Goal: Task Accomplishment & Management: Complete application form

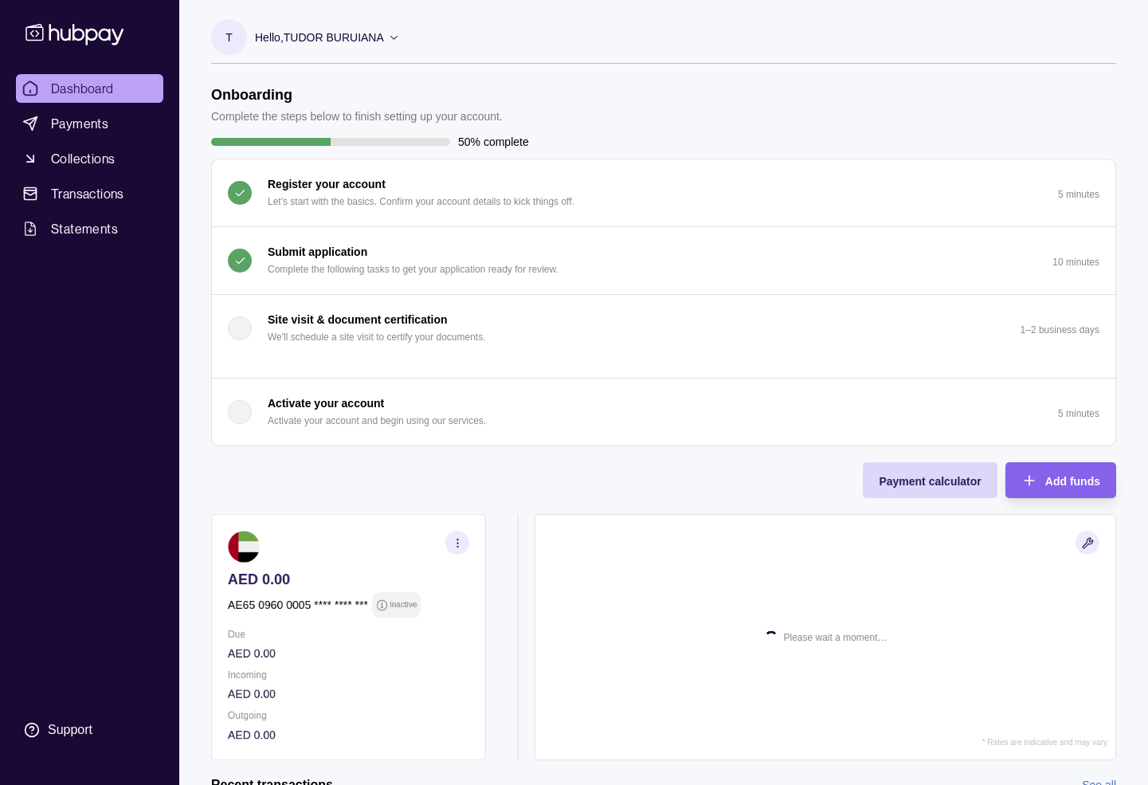
click at [321, 259] on p "Submit application" at bounding box center [318, 252] width 100 height 18
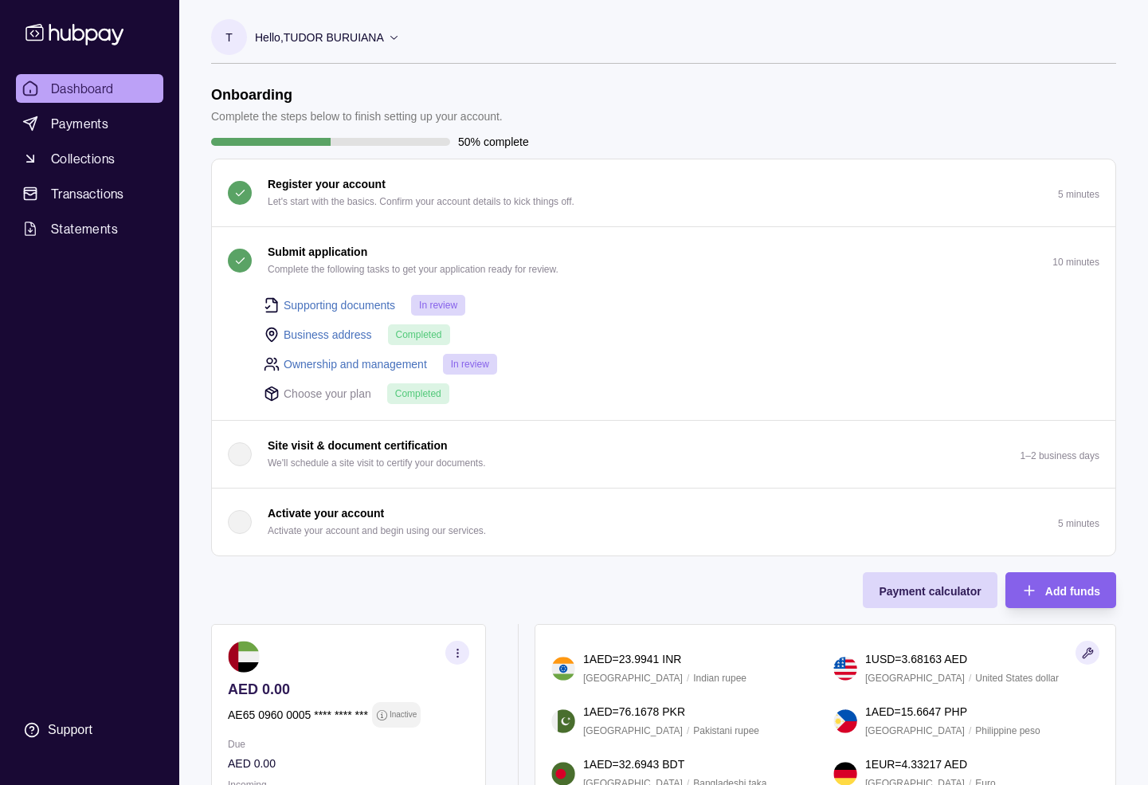
click at [374, 355] on link "Ownership and management" at bounding box center [355, 364] width 143 height 18
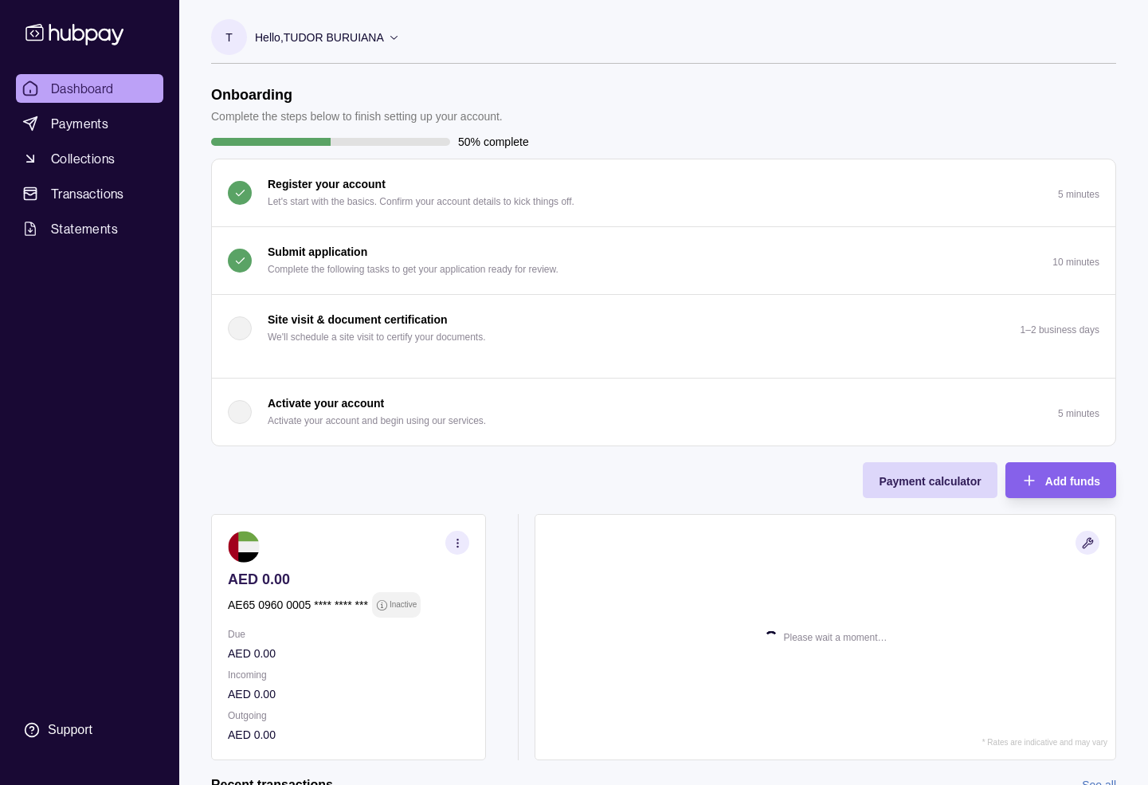
click at [327, 243] on p "Submit application" at bounding box center [318, 252] width 100 height 18
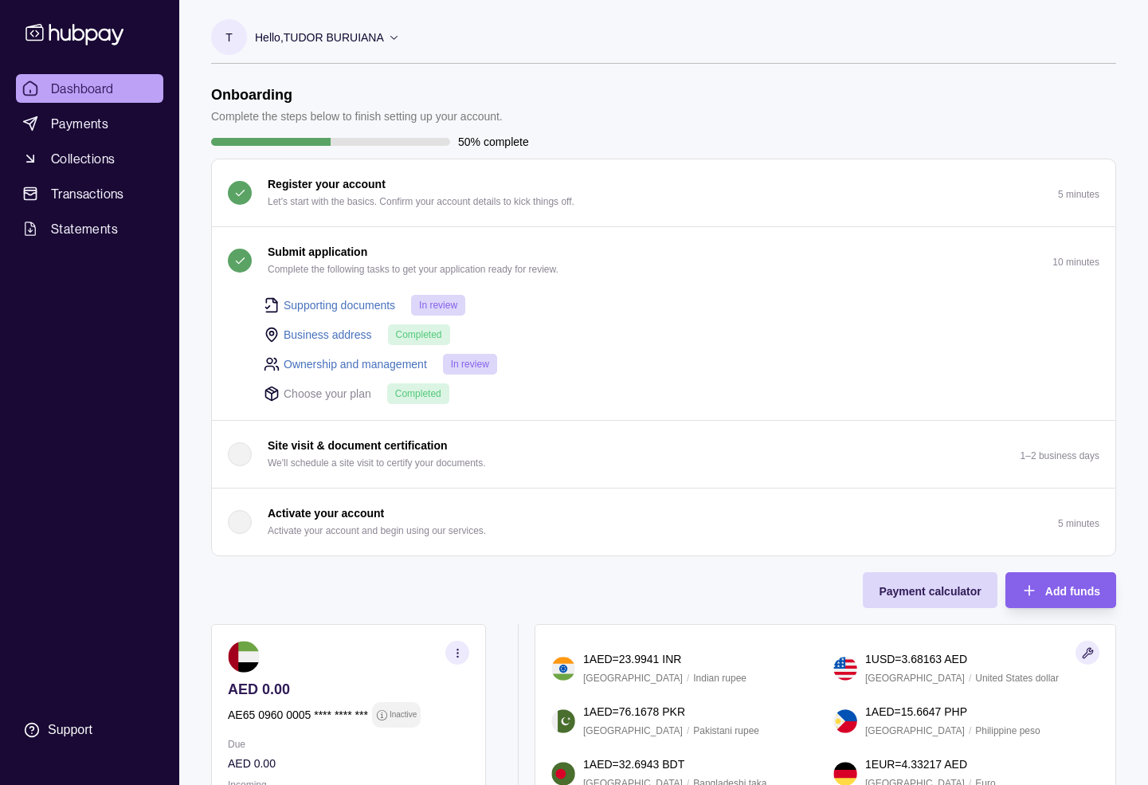
click at [356, 299] on link "Supporting documents" at bounding box center [340, 305] width 112 height 18
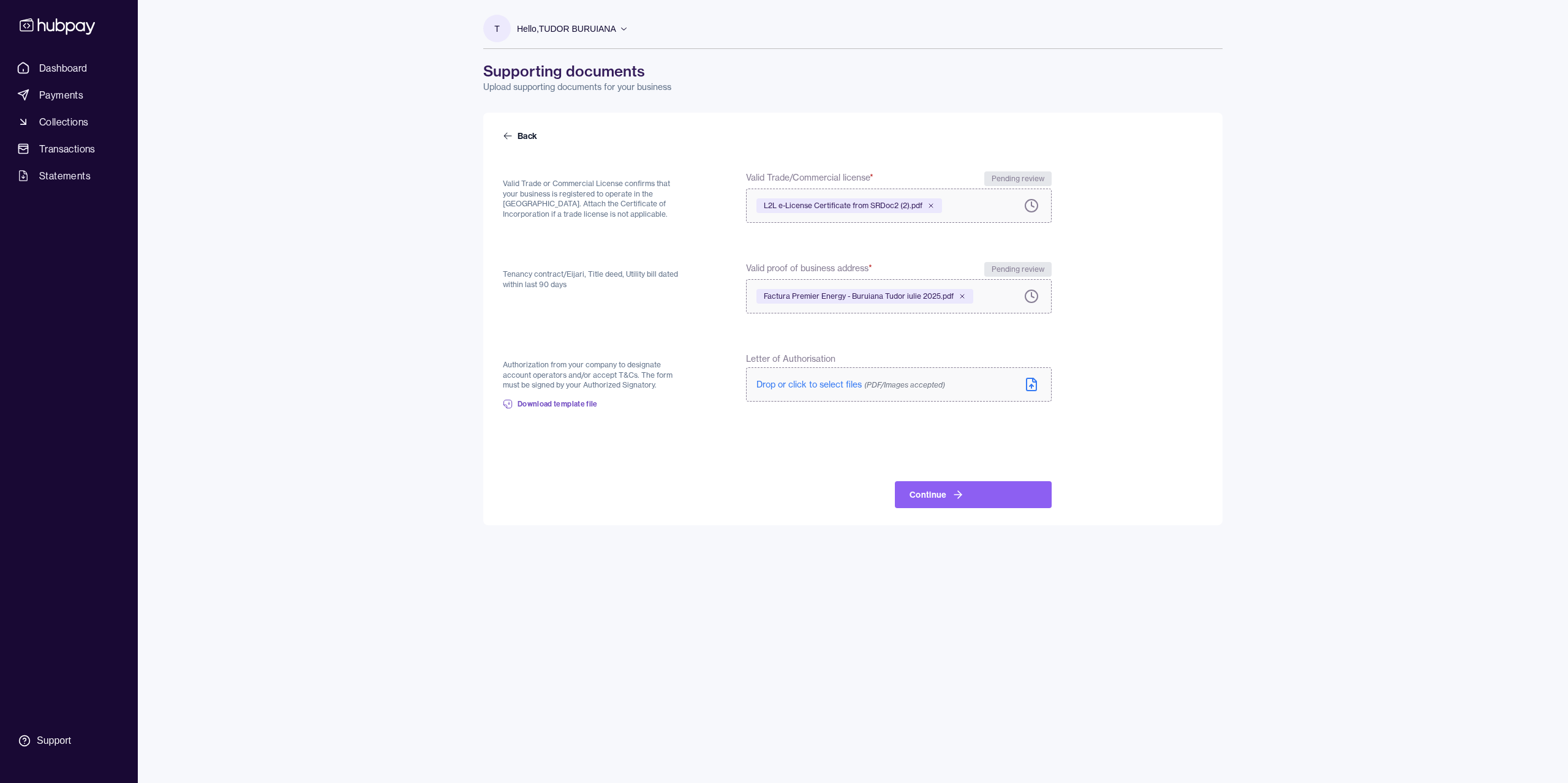
click at [891, 231] on div "Dashboard Payments Collections Transactions Statements Support T Hello, [PERSON…" at bounding box center [784, 391] width 1568 height 783
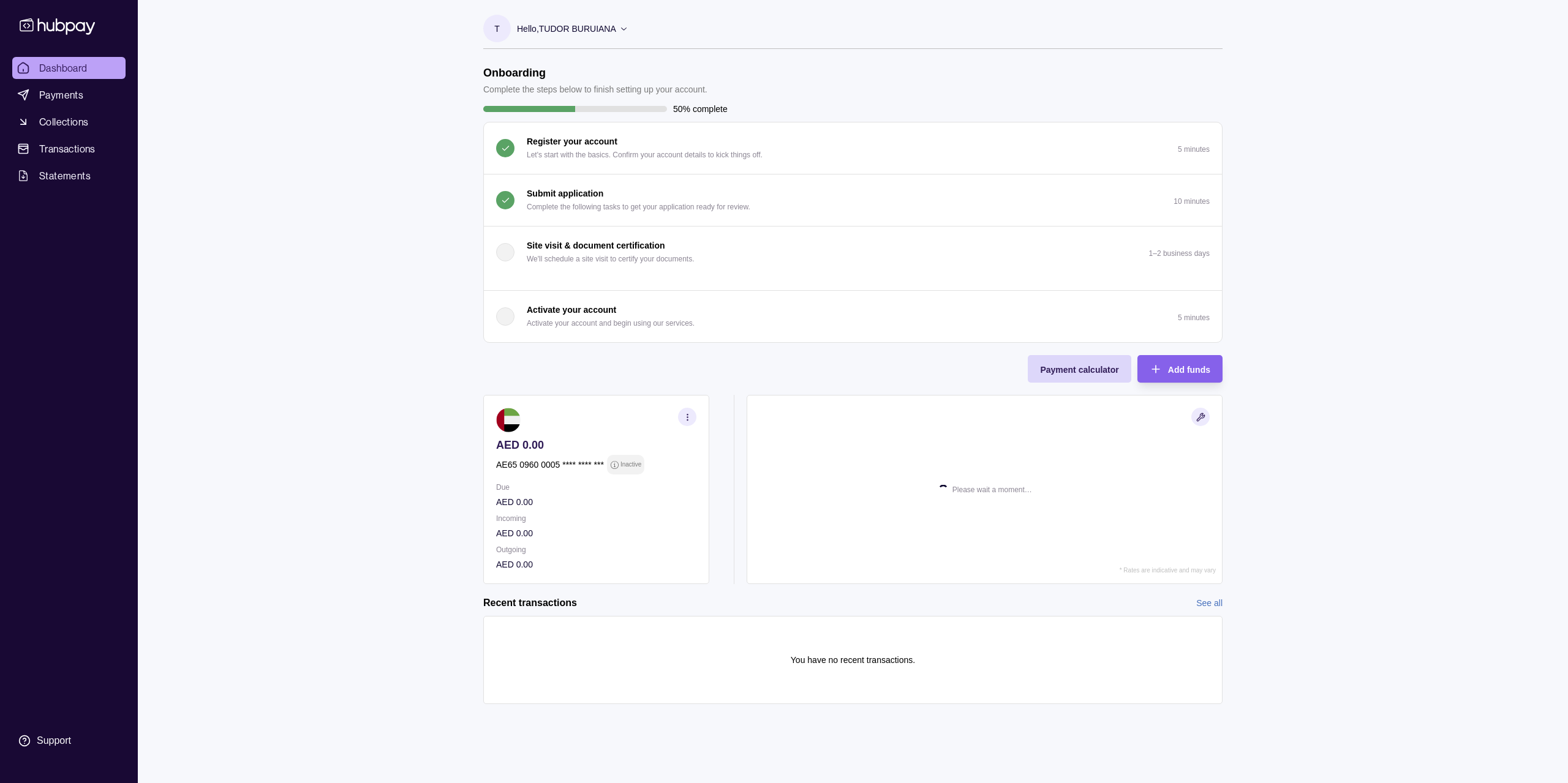
click at [604, 211] on p "Complete the following tasks to get your application ready for review." at bounding box center [638, 207] width 224 height 14
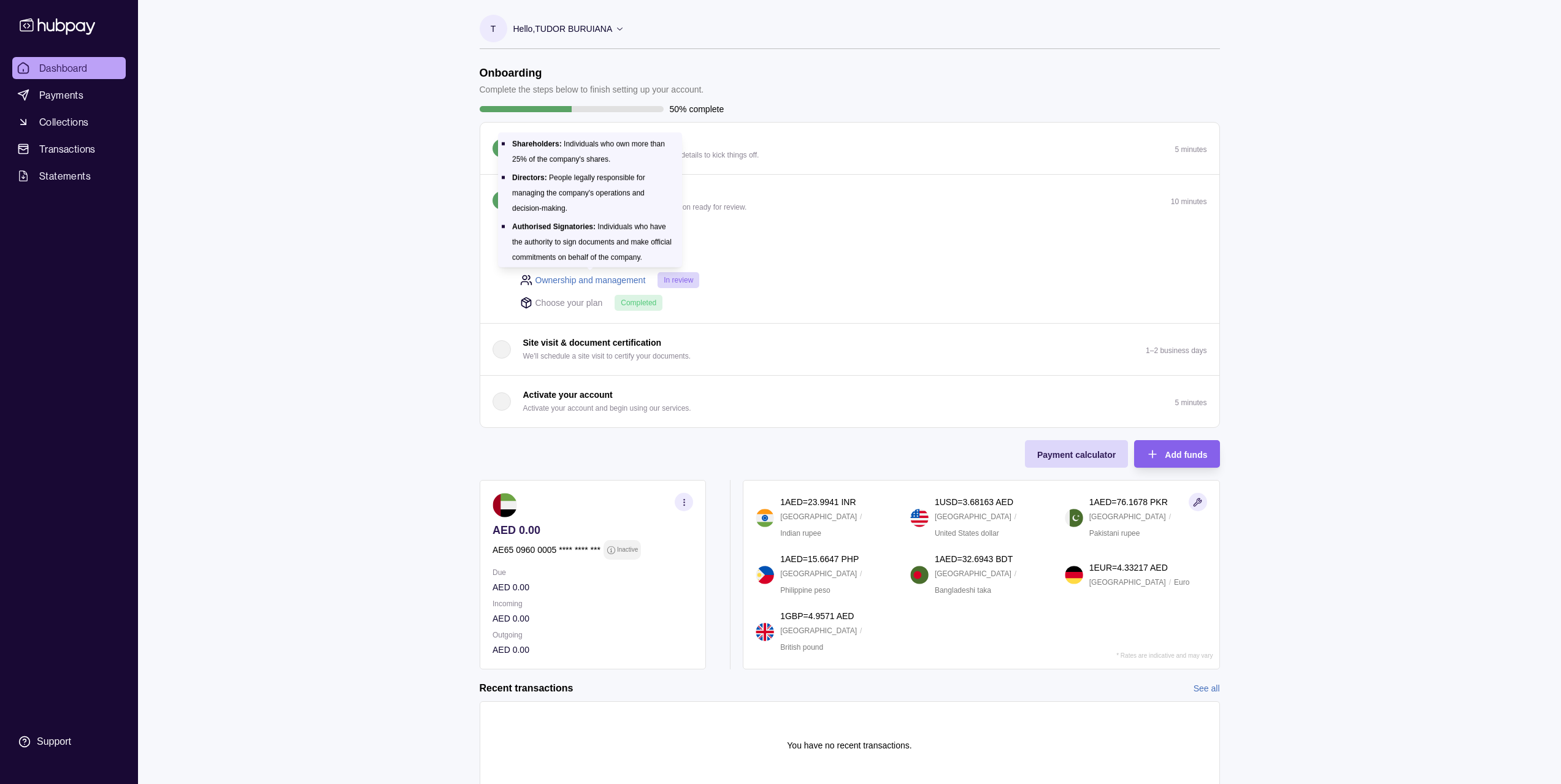
click at [602, 279] on link "Ownership and management" at bounding box center [590, 280] width 110 height 14
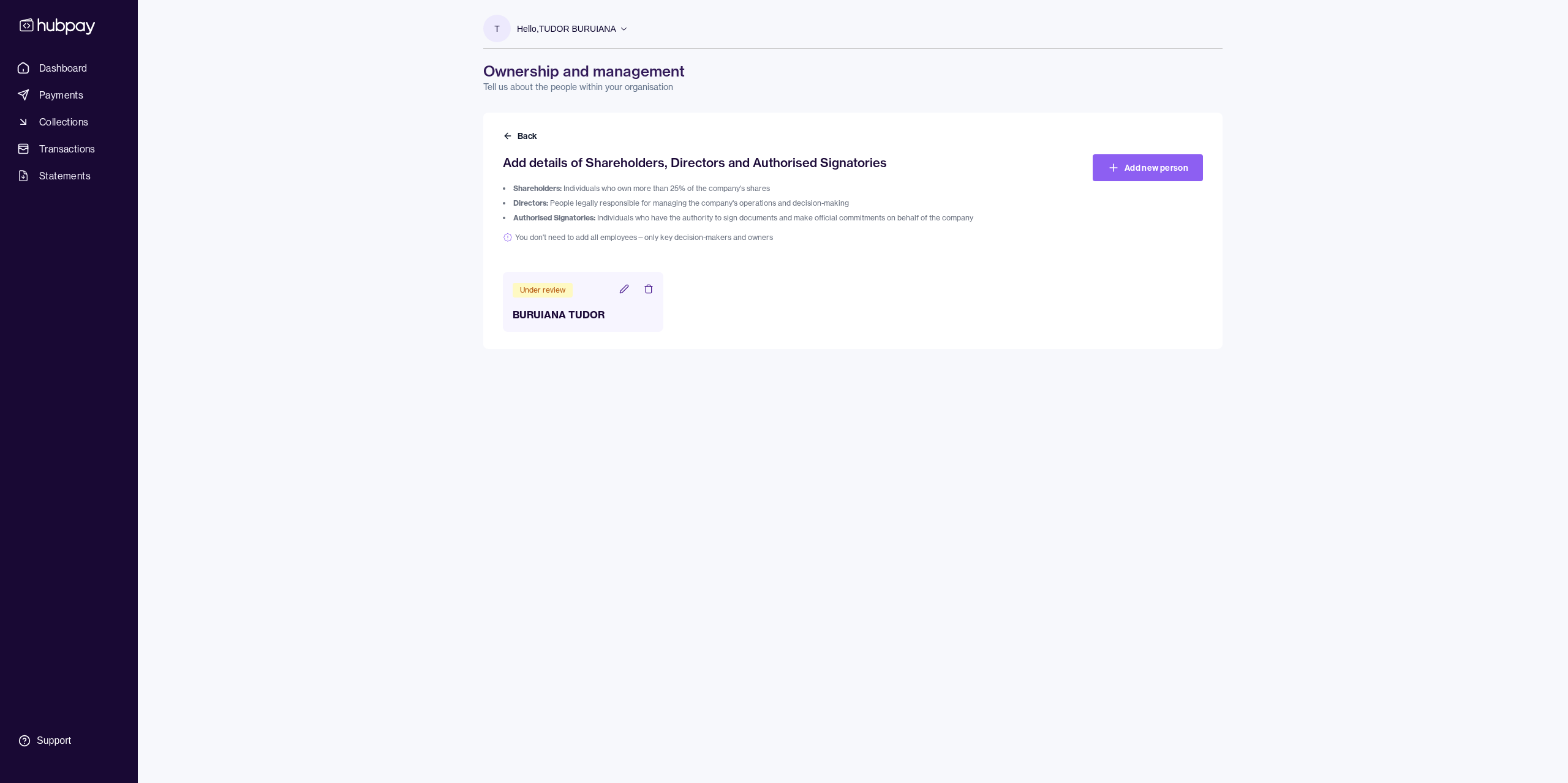
click at [625, 287] on icon at bounding box center [623, 288] width 8 height 8
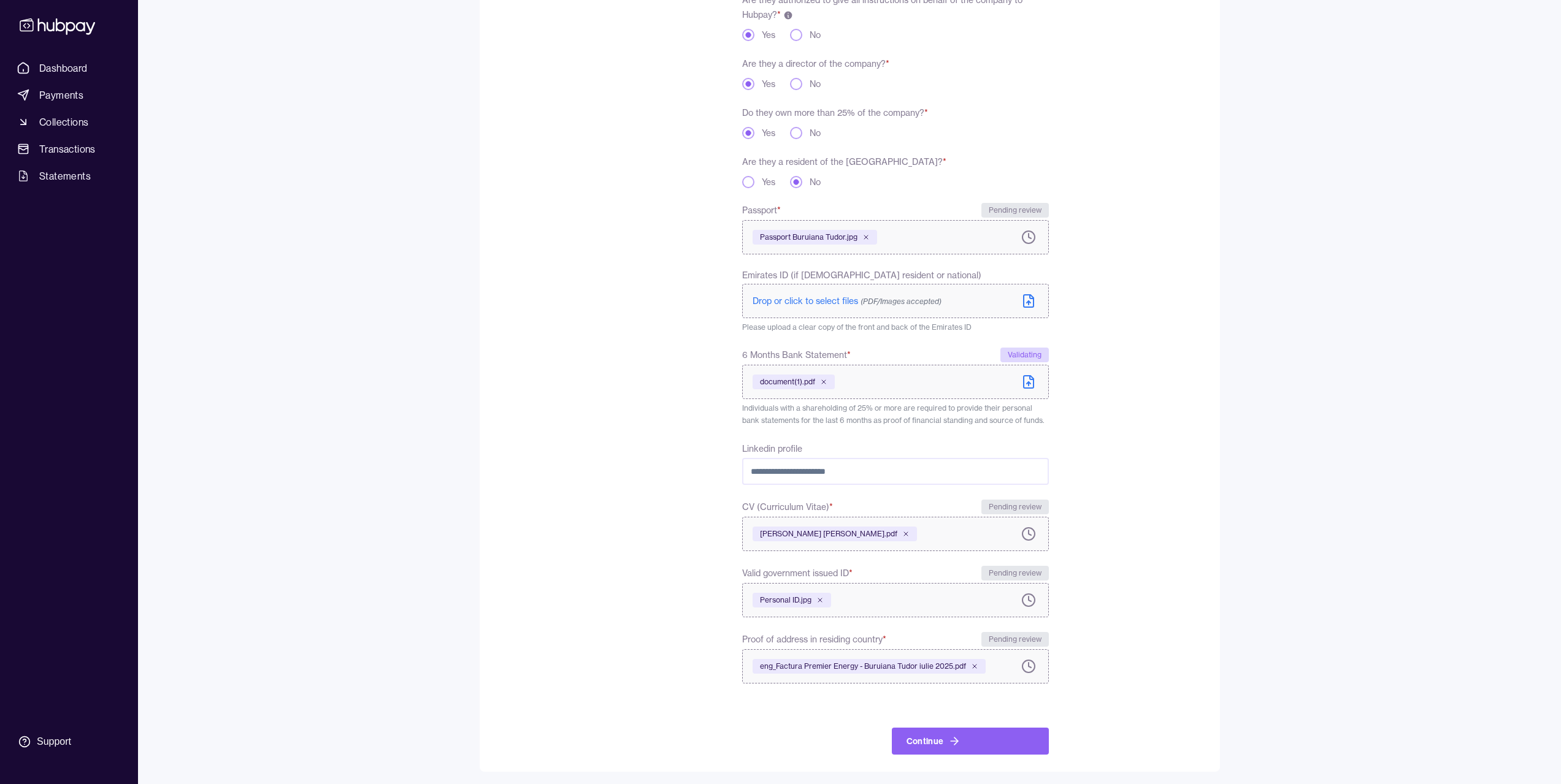
scroll to position [229, 0]
click at [892, 603] on button "Continue" at bounding box center [970, 739] width 157 height 27
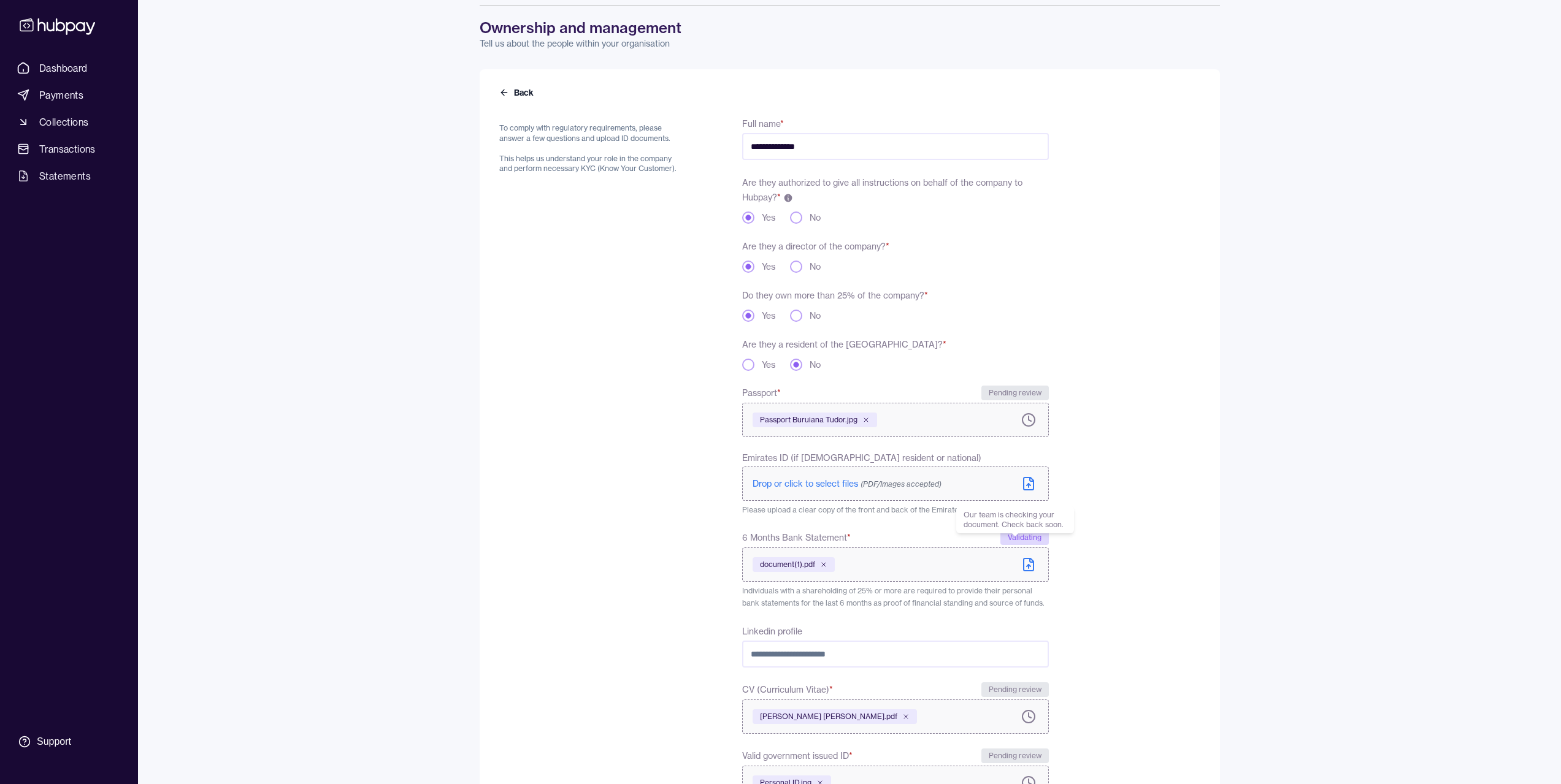
scroll to position [11, 0]
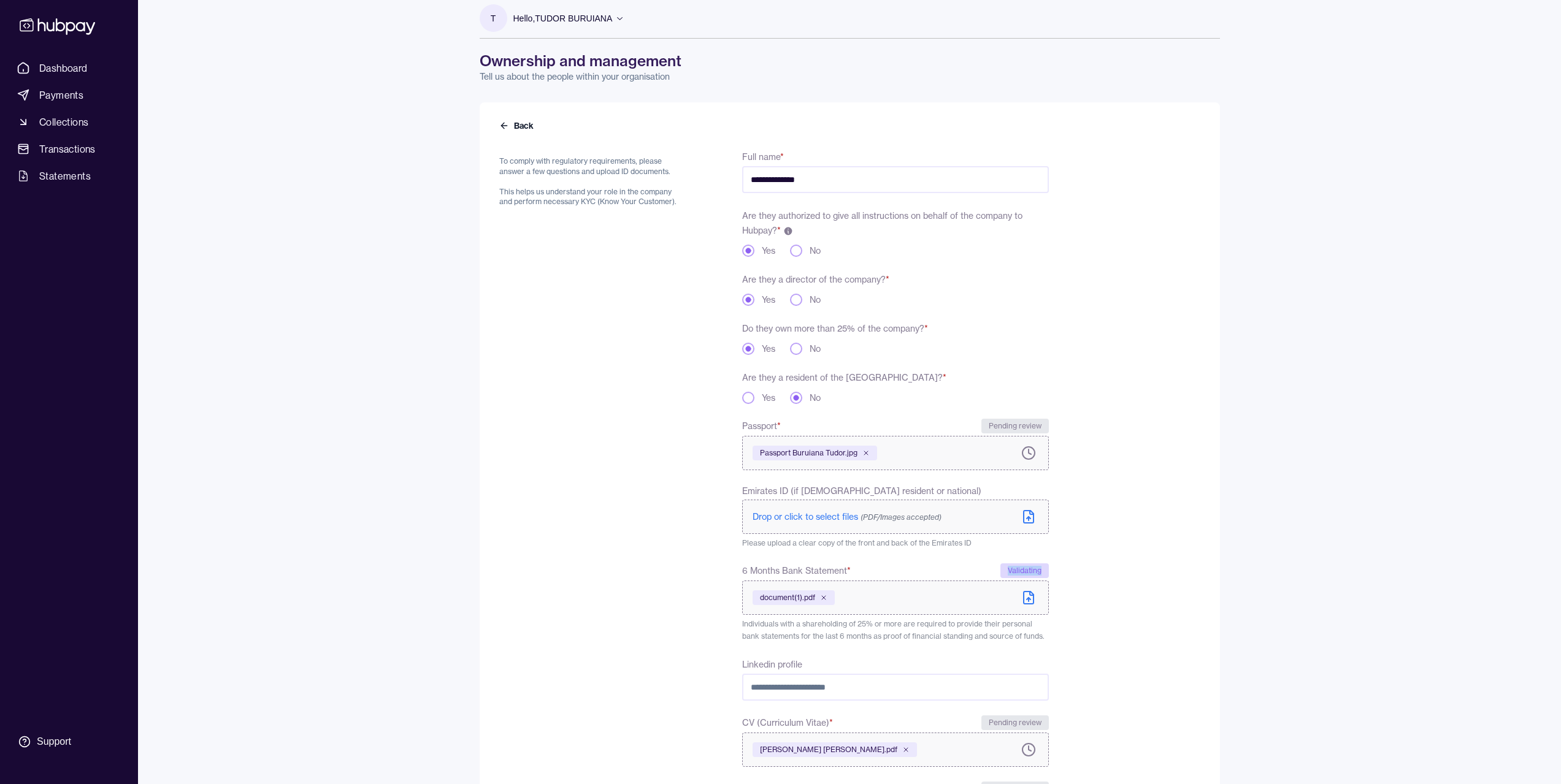
drag, startPoint x: 1042, startPoint y: 569, endPoint x: 998, endPoint y: 572, distance: 44.1
click at [892, 572] on label "6 Months Bank Statement * Validating" at bounding box center [895, 570] width 306 height 15
copy div "Validating"
click at [892, 335] on form "**********" at bounding box center [850, 565] width 701 height 863
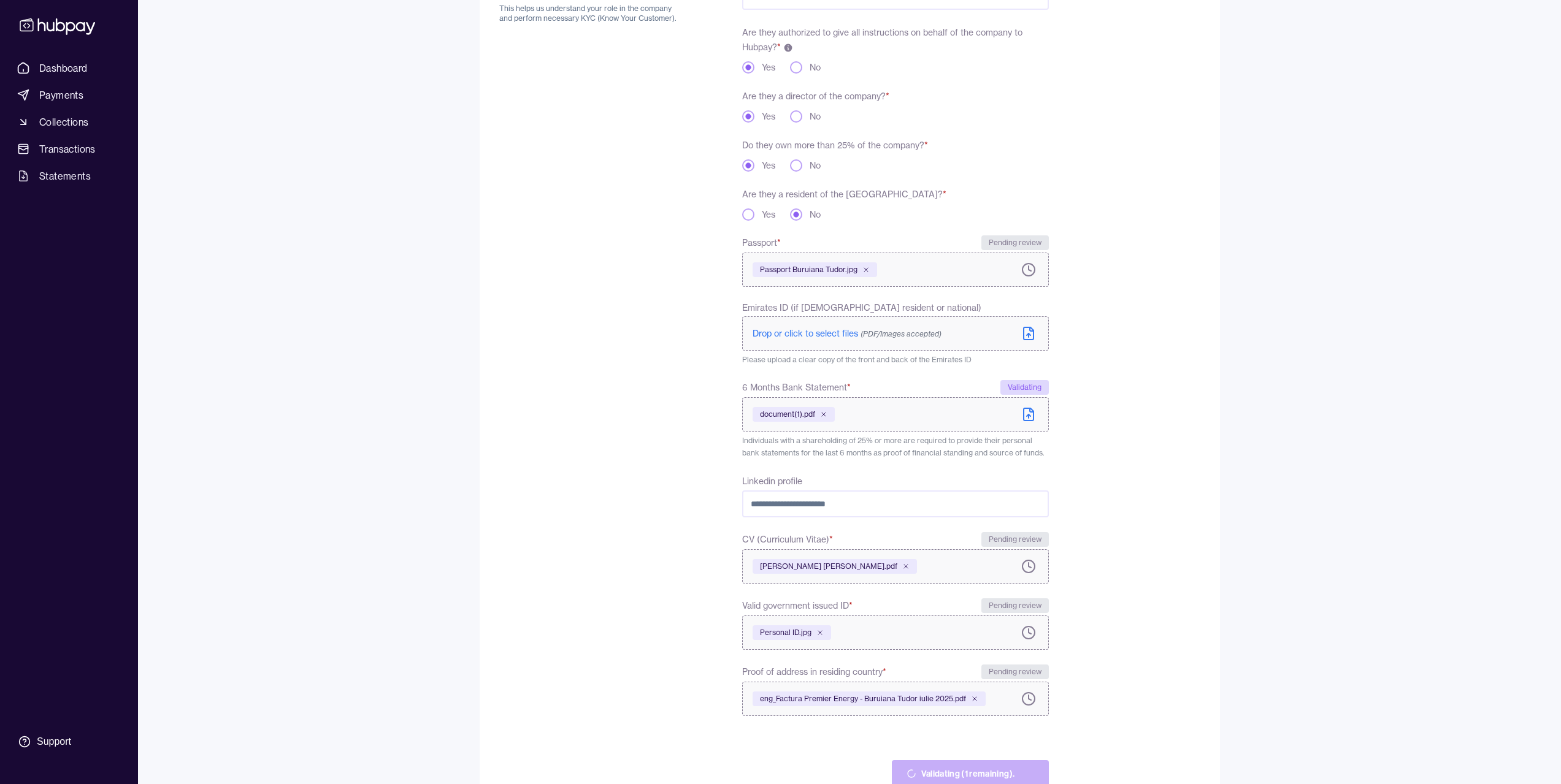
scroll to position [195, 0]
click at [892, 498] on div "**********" at bounding box center [780, 325] width 1561 height 1039
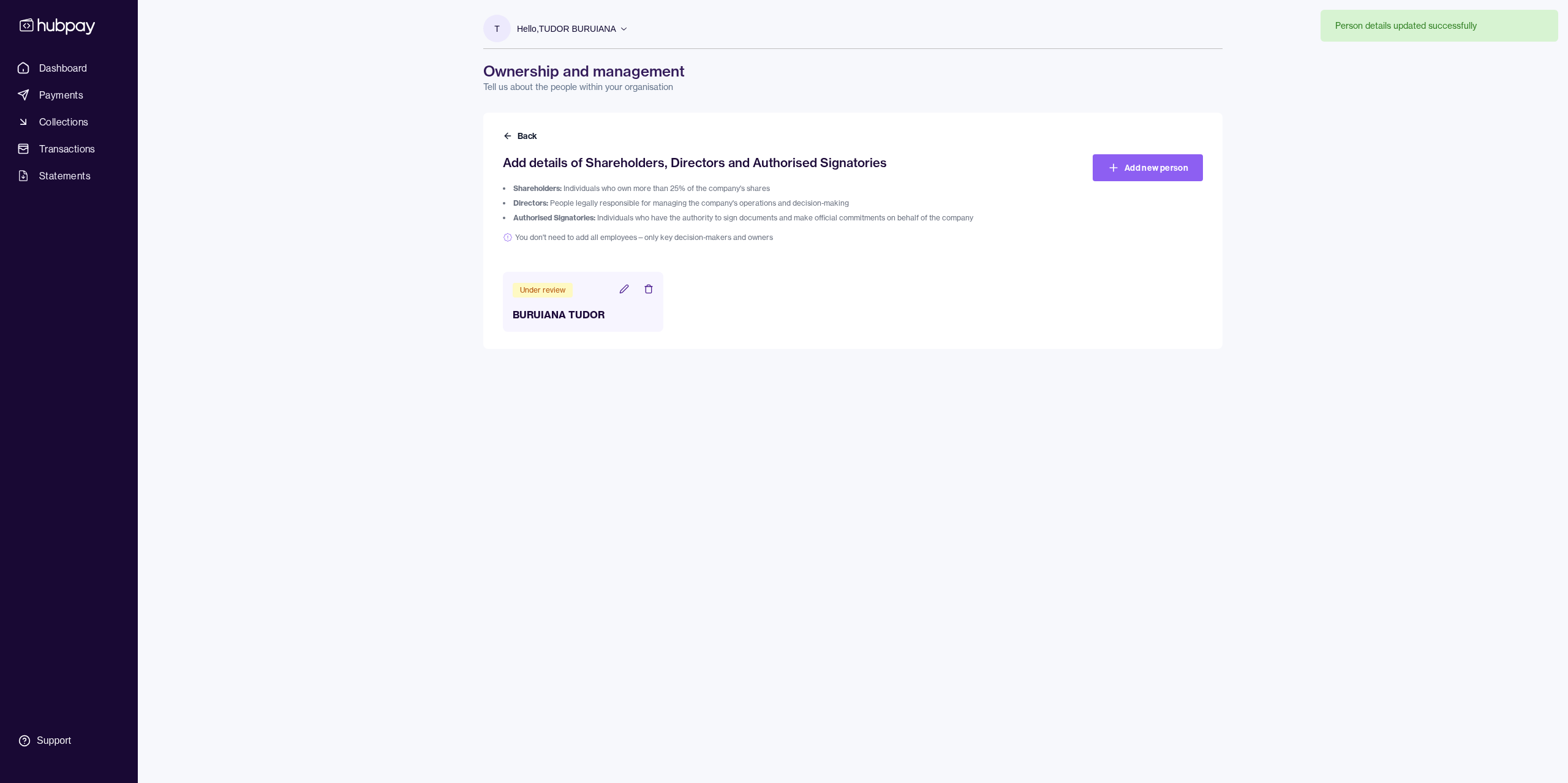
click at [776, 602] on div "T Hello, [PERSON_NAME] BURUIANA [PERSON_NAME] BURUIANA FL 483836 Account Terms …" at bounding box center [852, 391] width 788 height 783
drag, startPoint x: 605, startPoint y: 132, endPoint x: 600, endPoint y: 135, distance: 5.8
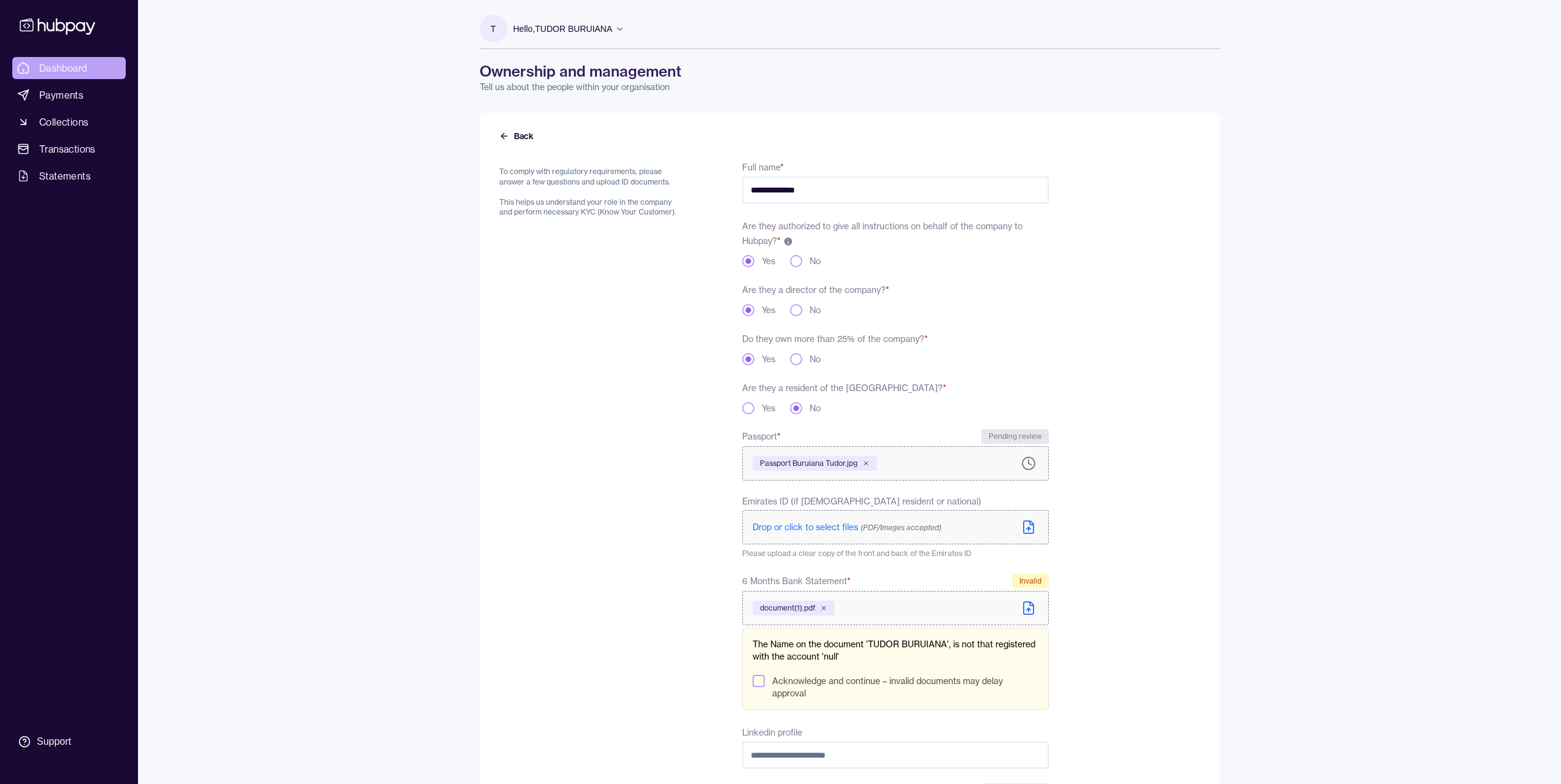
click at [72, 70] on span "Dashboard" at bounding box center [63, 68] width 48 height 15
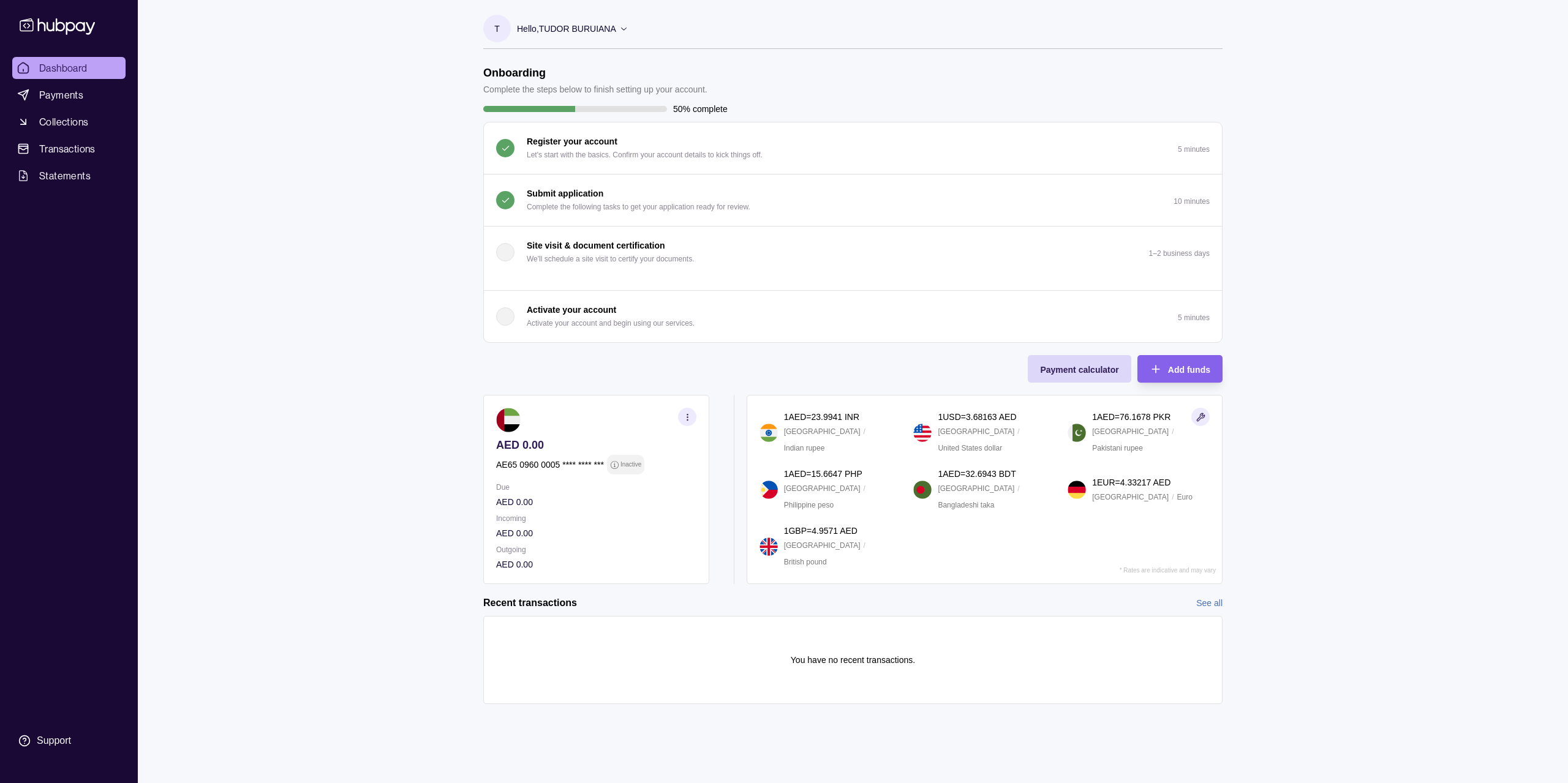
click at [891, 414] on div "Dashboard Payments Collections Transactions Statements Support T Hello, [PERSON…" at bounding box center [784, 391] width 1568 height 783
click at [568, 196] on p "Submit application" at bounding box center [565, 194] width 77 height 14
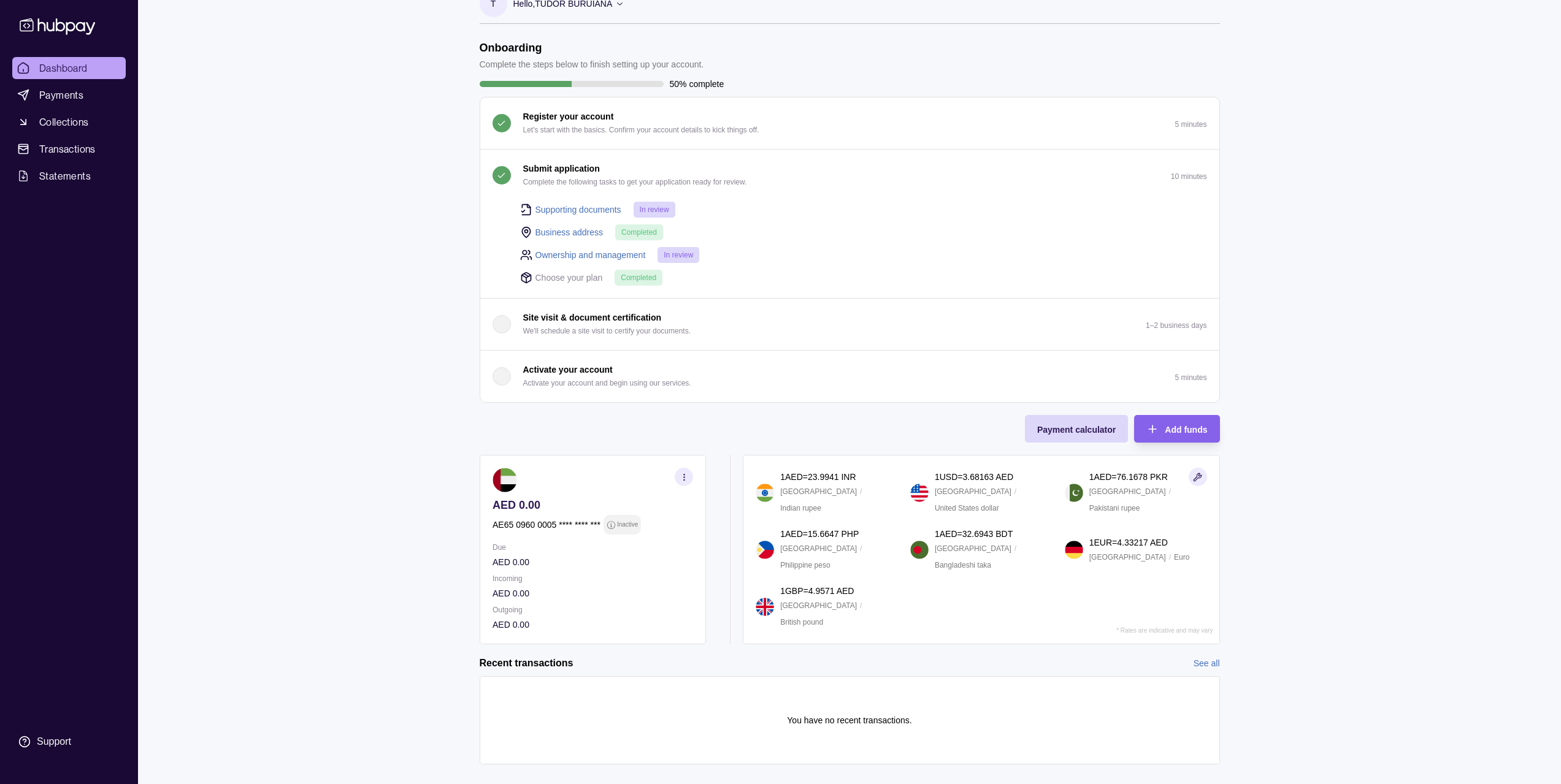
scroll to position [45, 0]
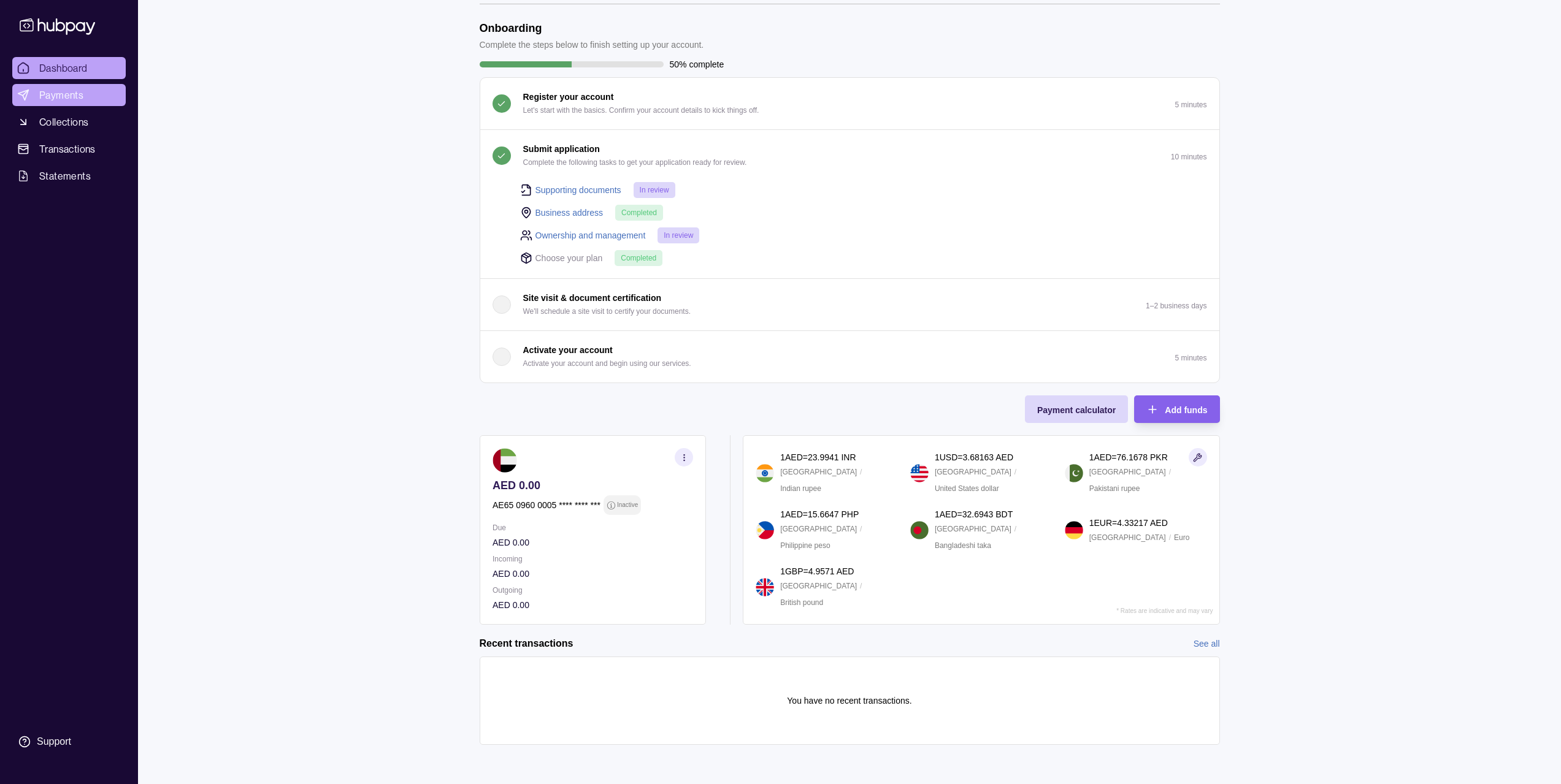
click at [85, 102] on link "Payments" at bounding box center [69, 95] width 113 height 22
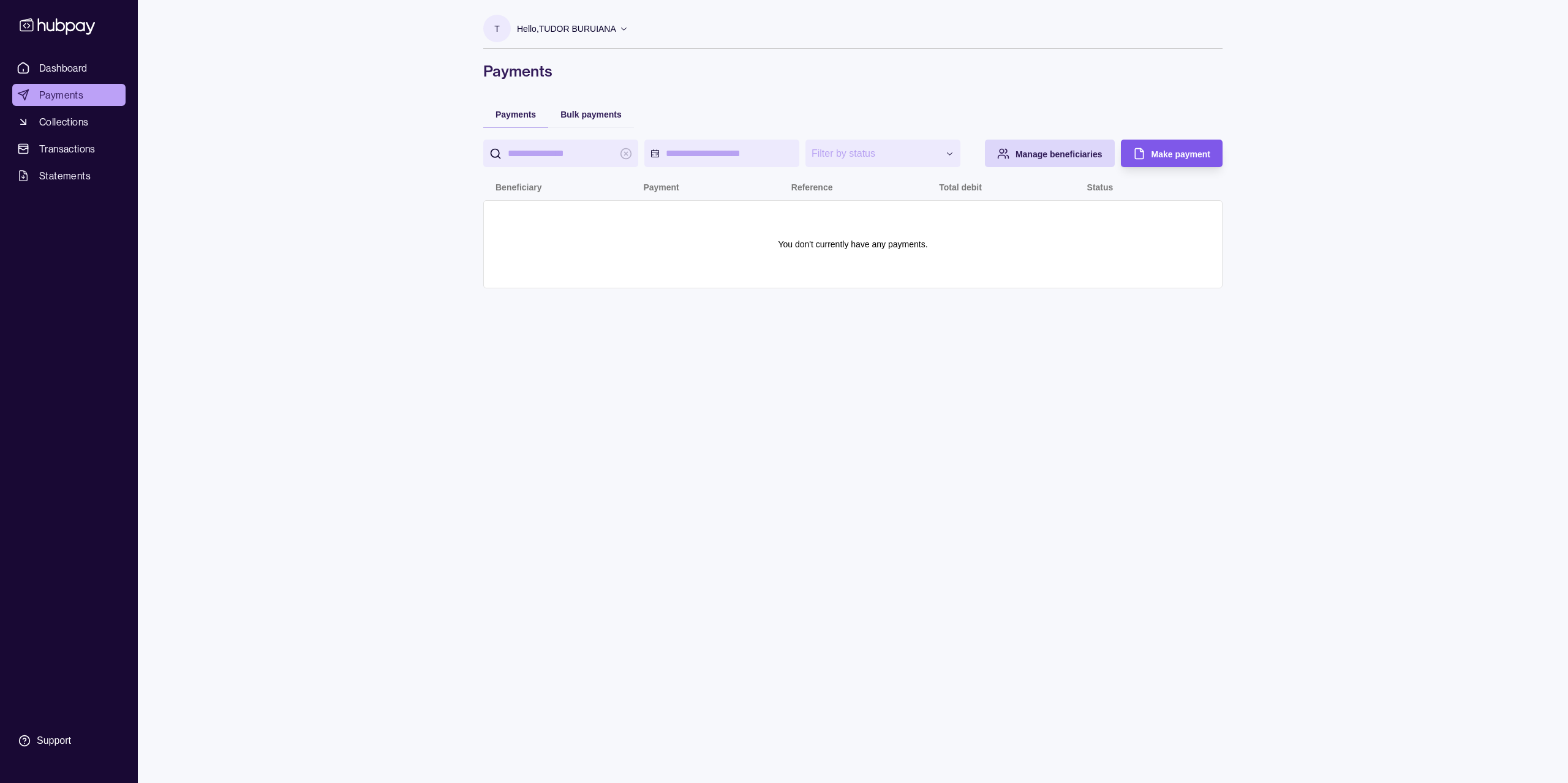
click at [891, 152] on span "Make payment" at bounding box center [1181, 154] width 58 height 10
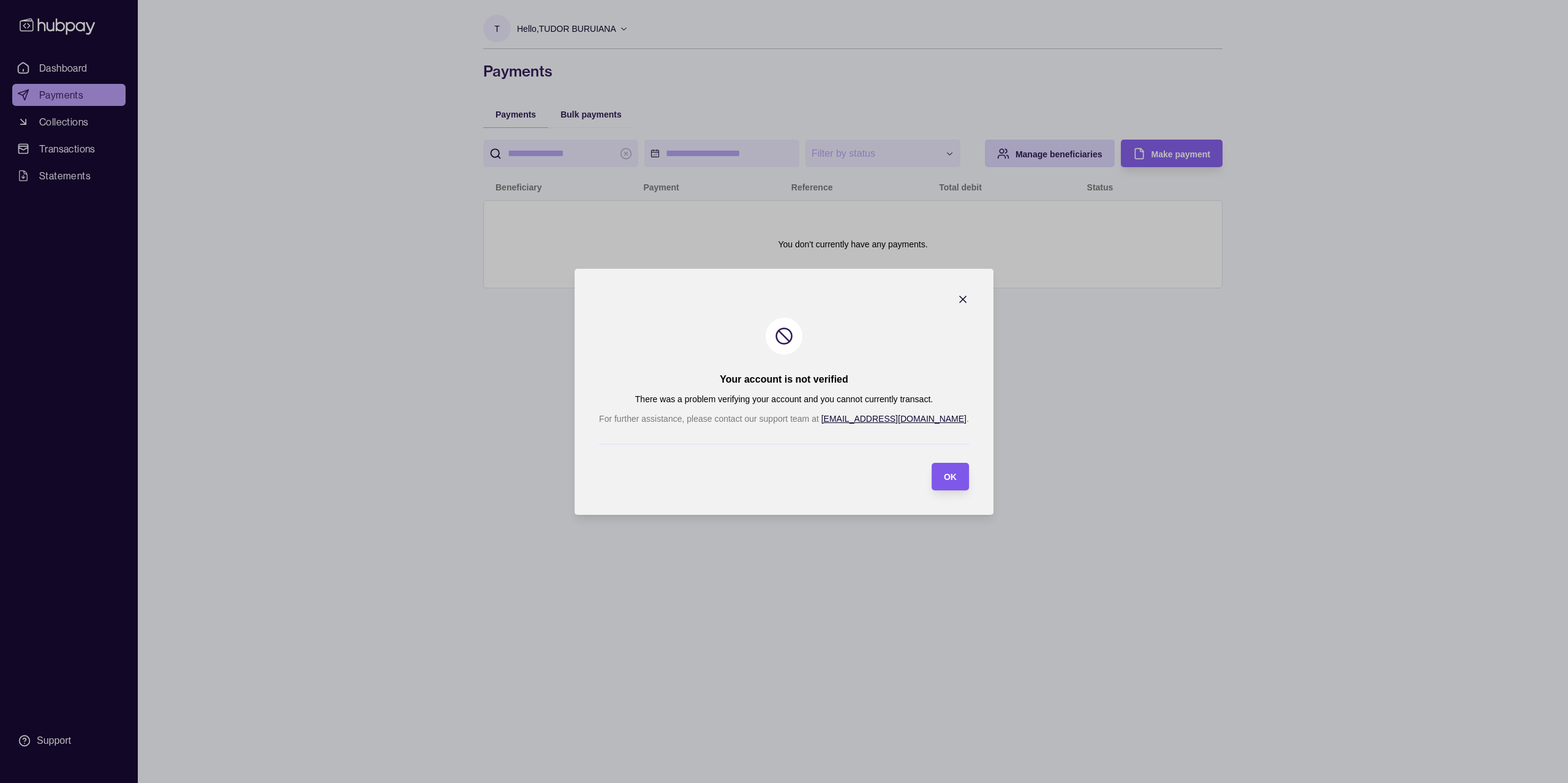
click at [891, 474] on span "OK" at bounding box center [950, 476] width 13 height 10
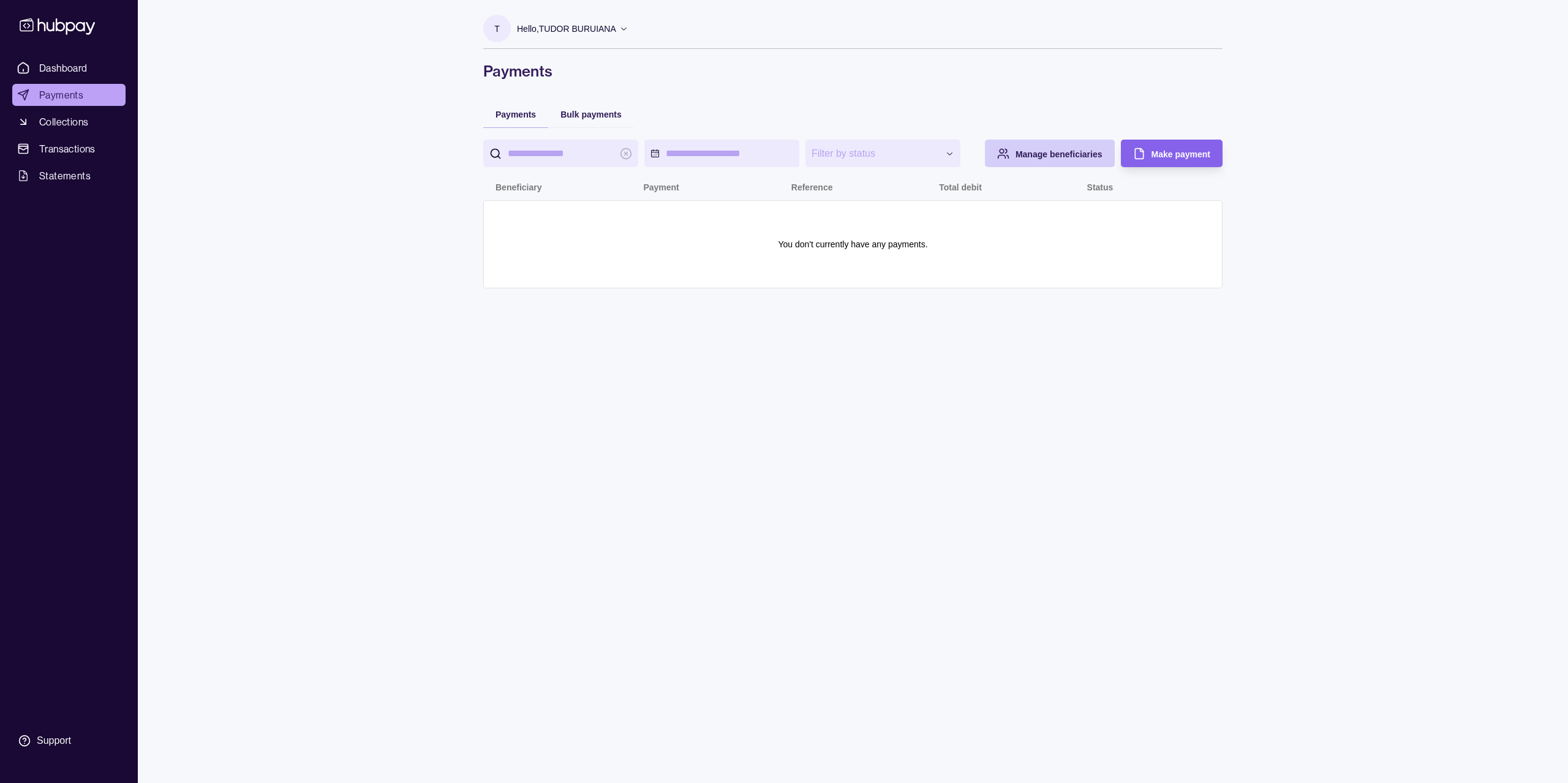
click at [891, 162] on div "Manage beneficiaries" at bounding box center [1040, 154] width 124 height 28
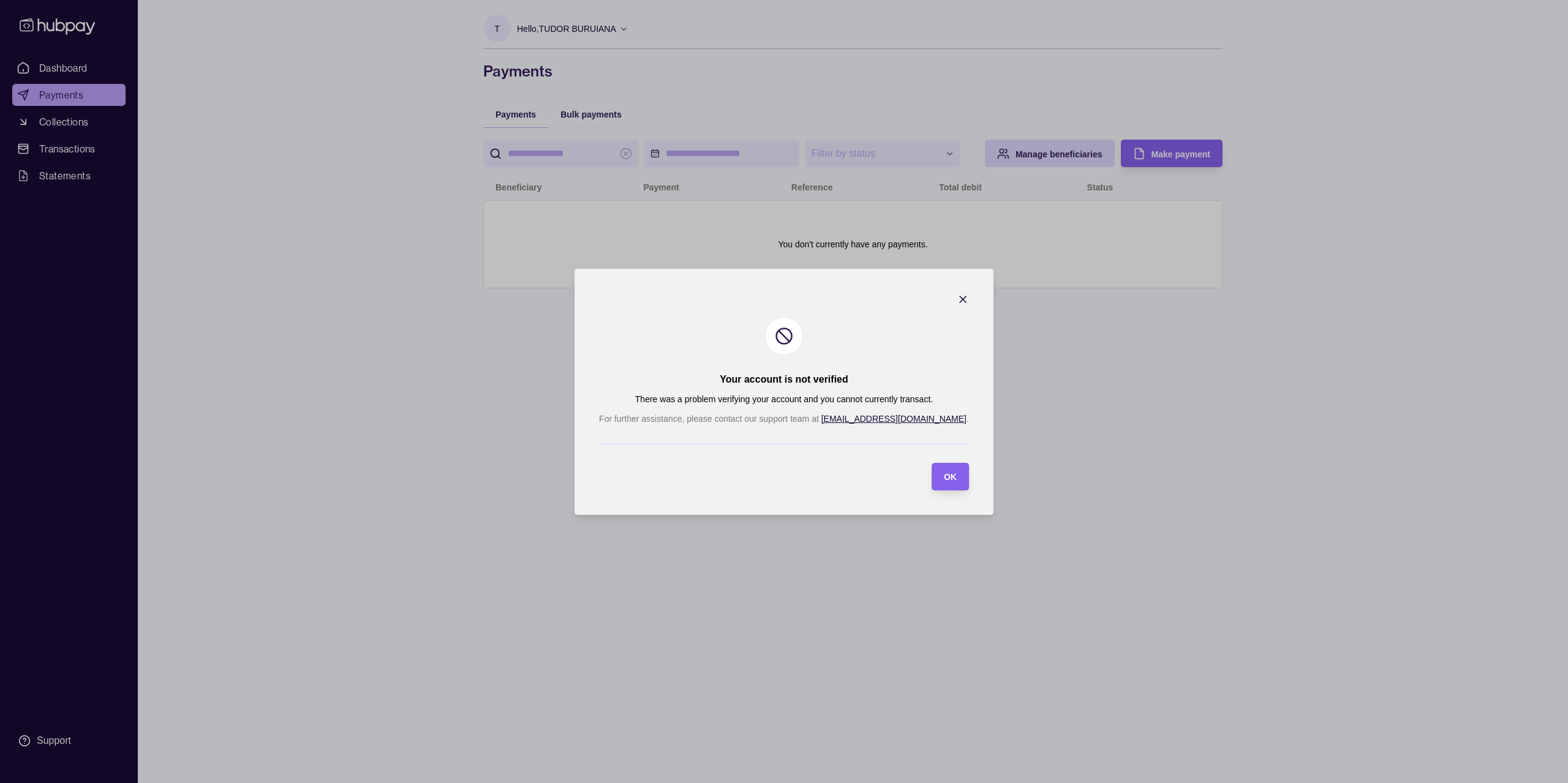
click at [891, 297] on icon "button" at bounding box center [962, 300] width 12 height 12
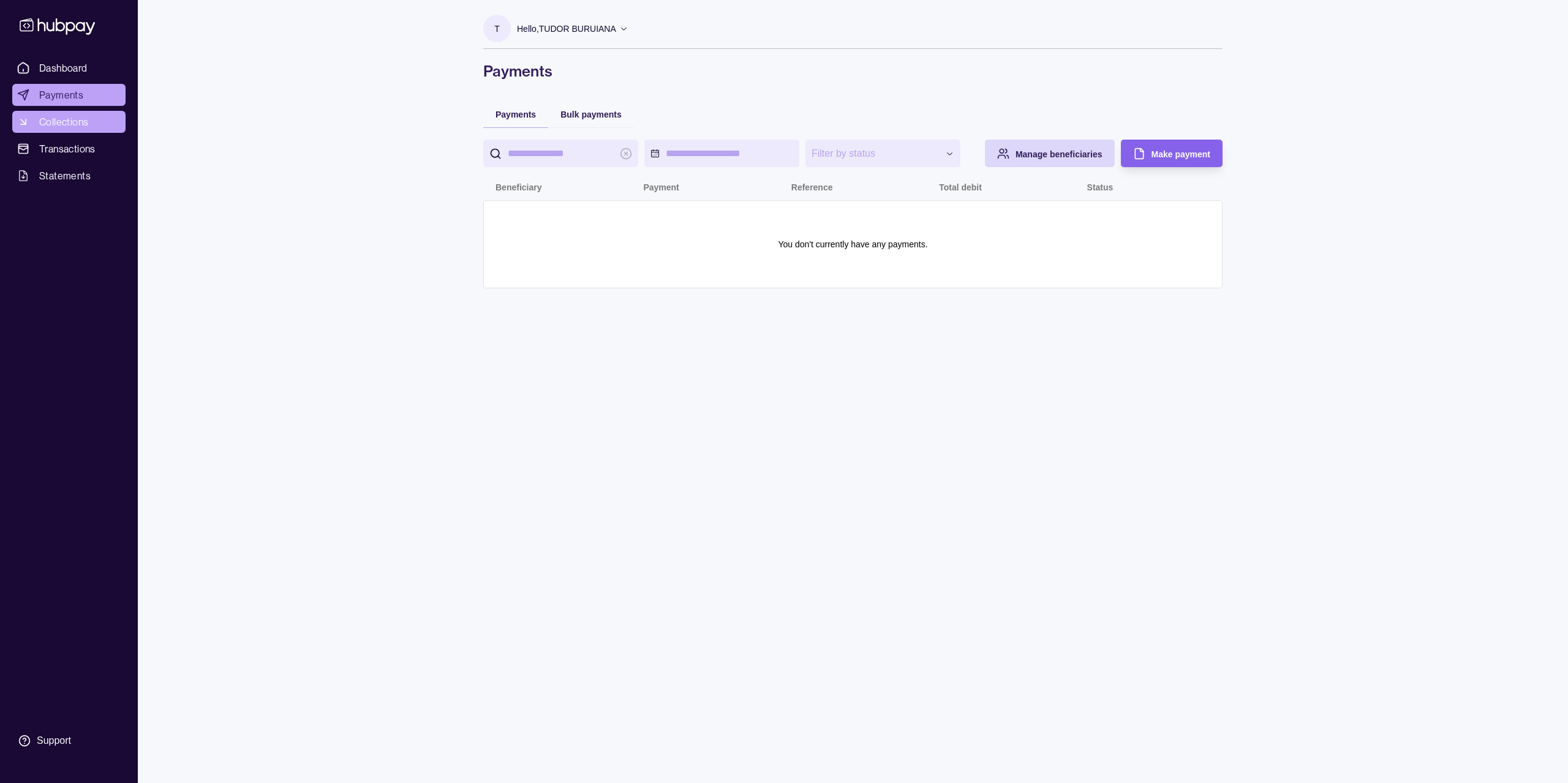
click at [92, 124] on link "Collections" at bounding box center [68, 121] width 113 height 22
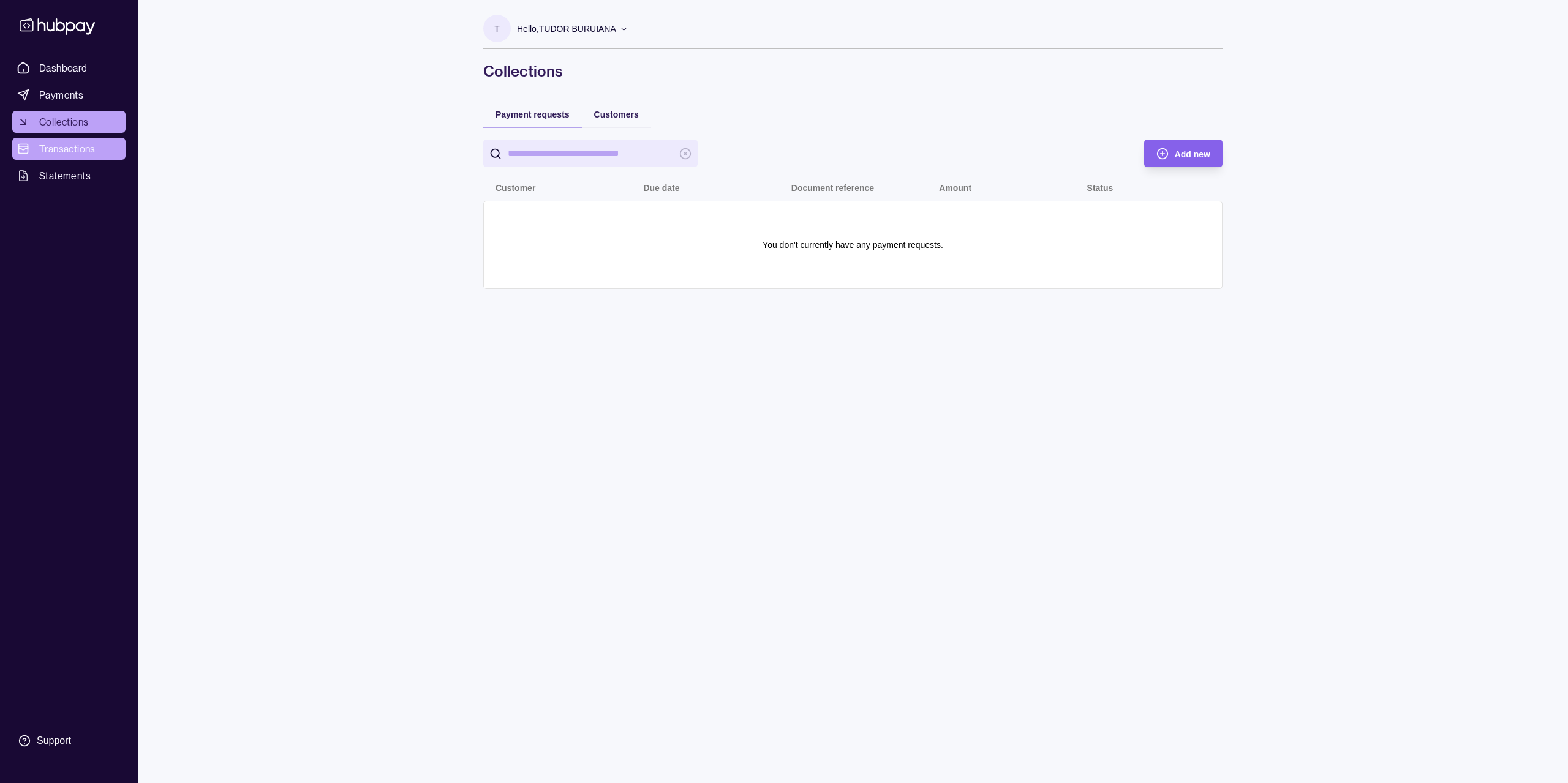
click at [94, 152] on span "Transactions" at bounding box center [67, 148] width 56 height 15
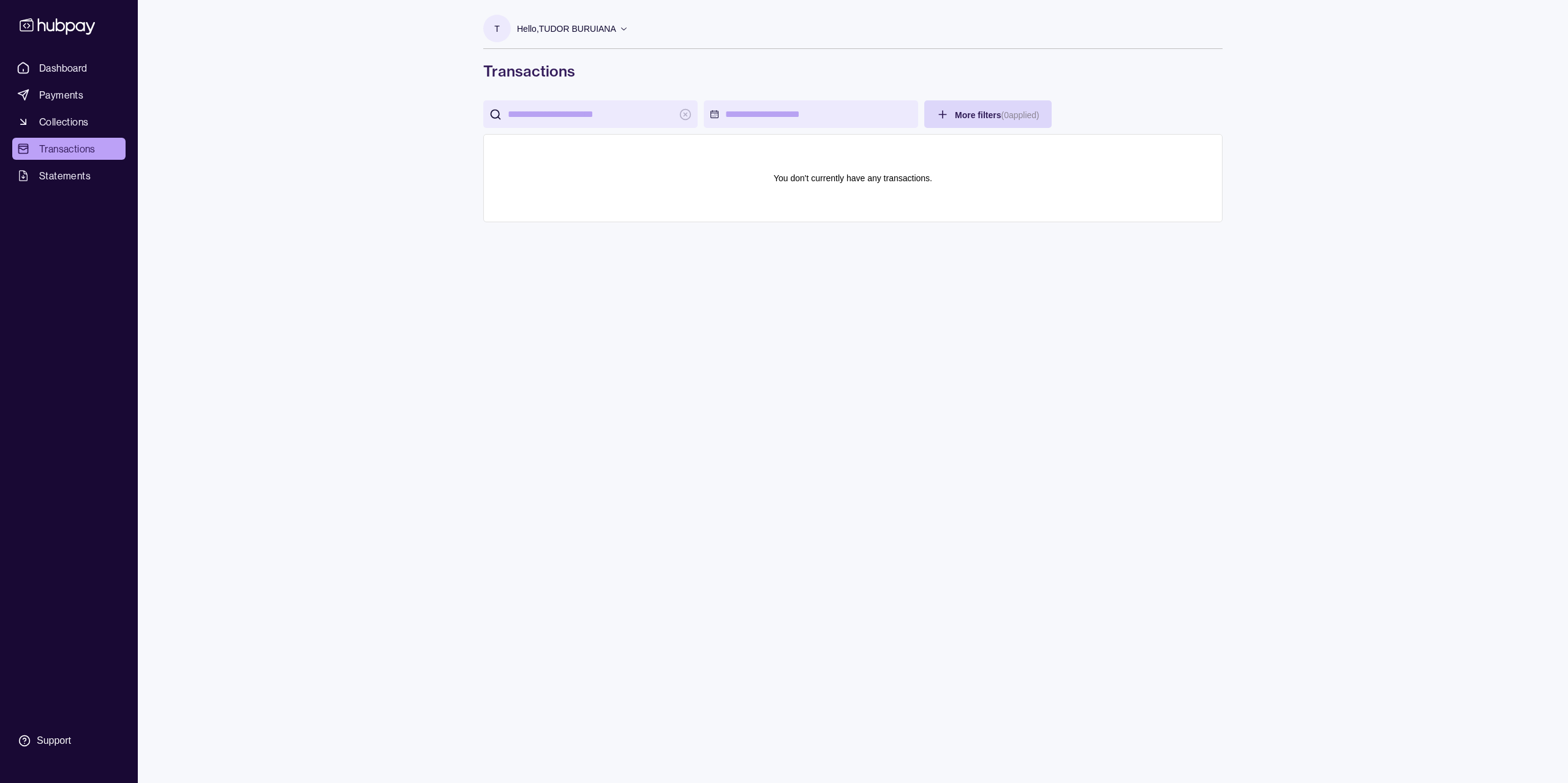
click at [63, 164] on ul "Dashboard Payments Collections Transactions Statements" at bounding box center [68, 121] width 113 height 130
click at [62, 177] on span "Statements" at bounding box center [65, 175] width 51 height 15
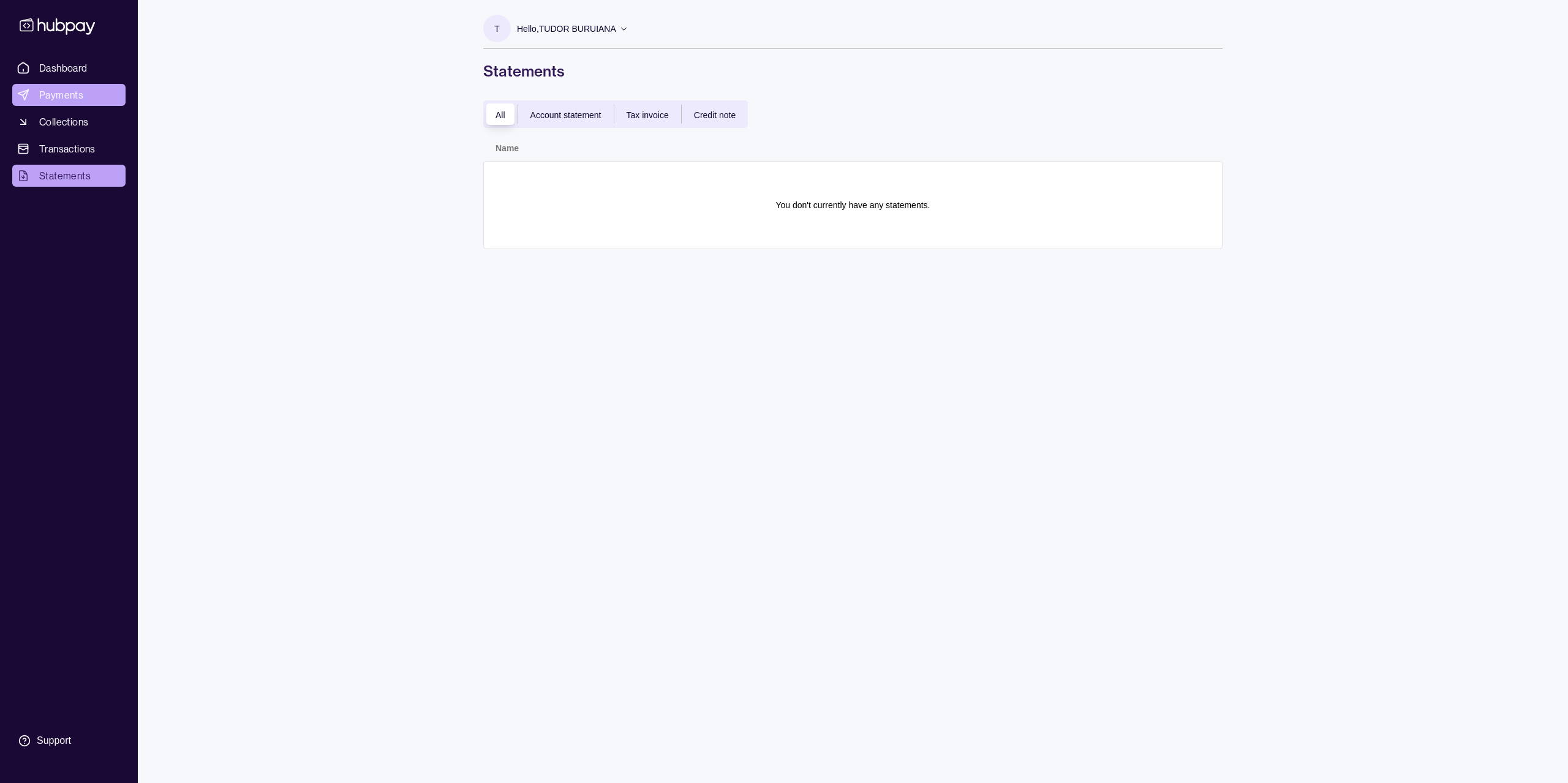
click at [83, 98] on link "Payments" at bounding box center [68, 95] width 113 height 22
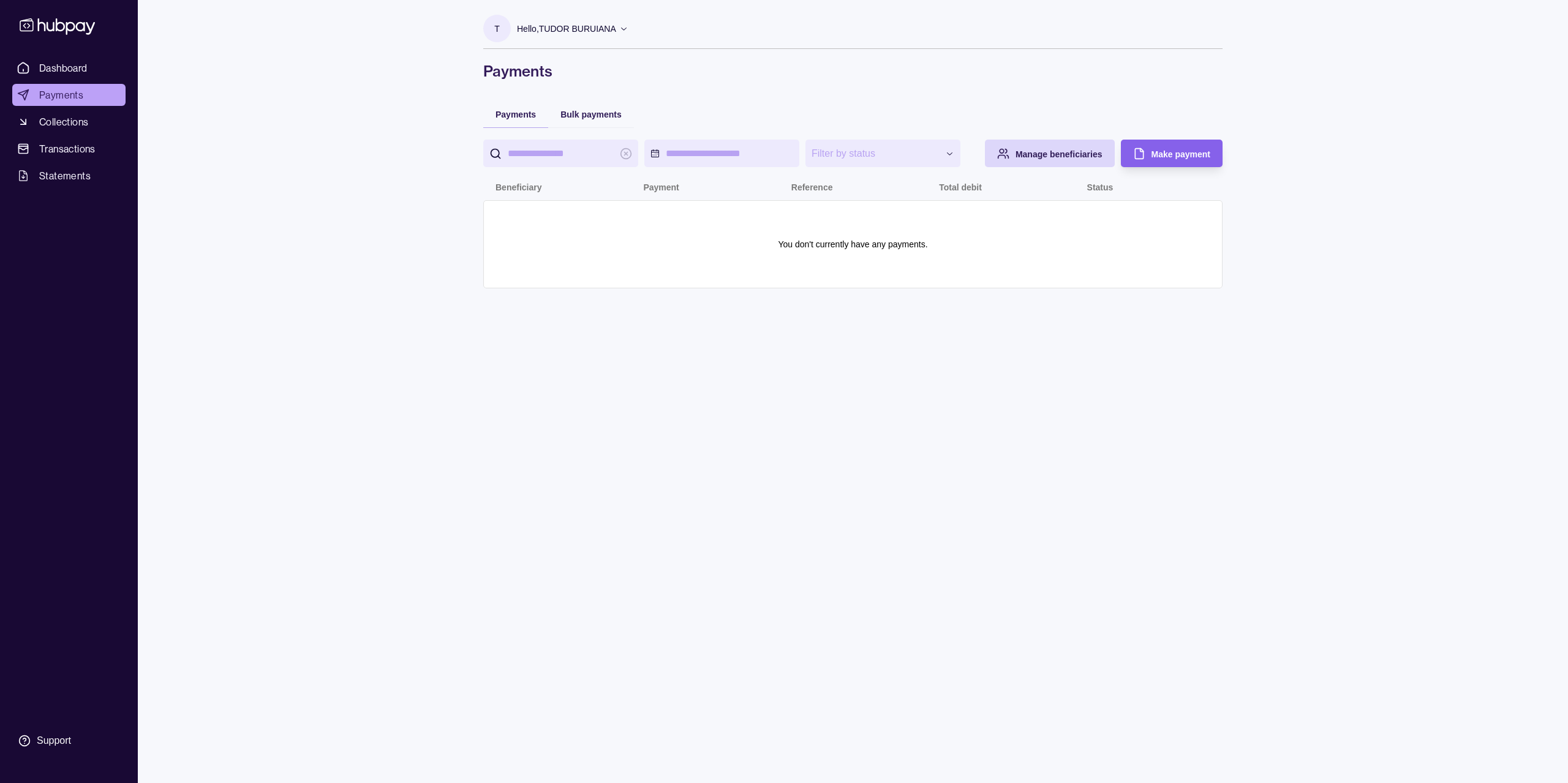
click at [86, 65] on span "Dashboard" at bounding box center [63, 68] width 48 height 15
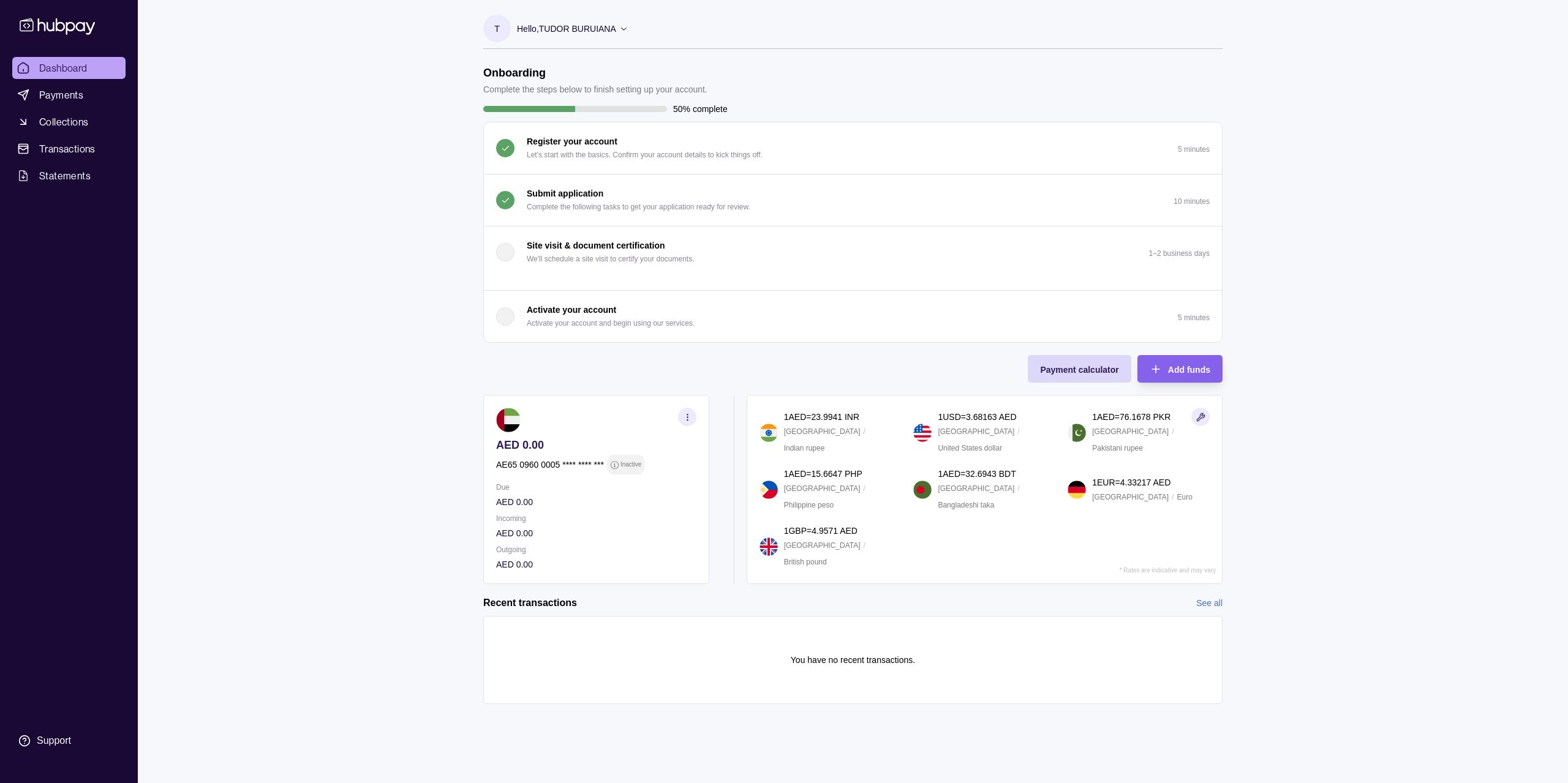
click at [540, 310] on p "Activate your account" at bounding box center [571, 310] width 89 height 14
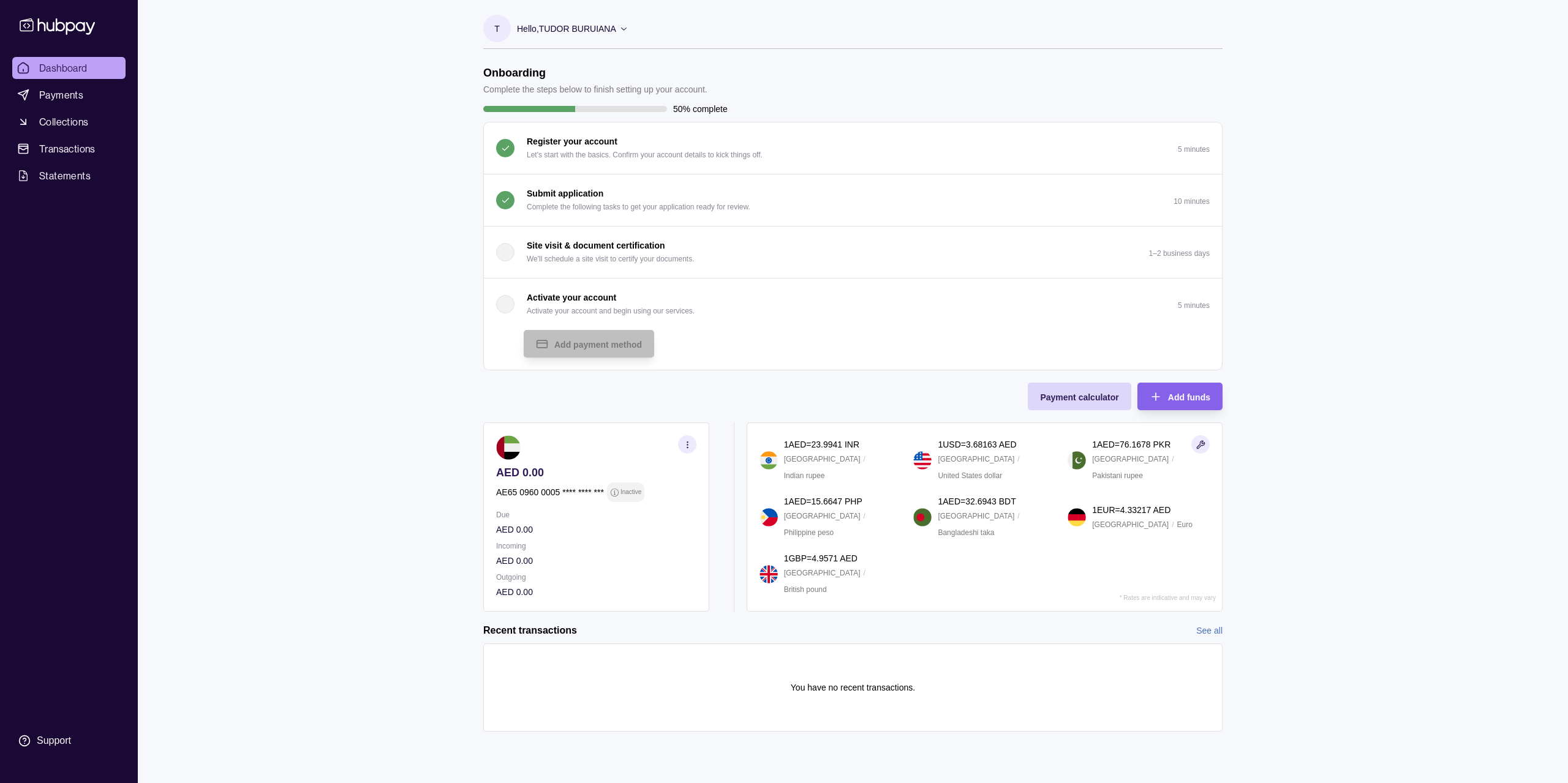
click at [571, 294] on p "Activate your account" at bounding box center [571, 297] width 89 height 14
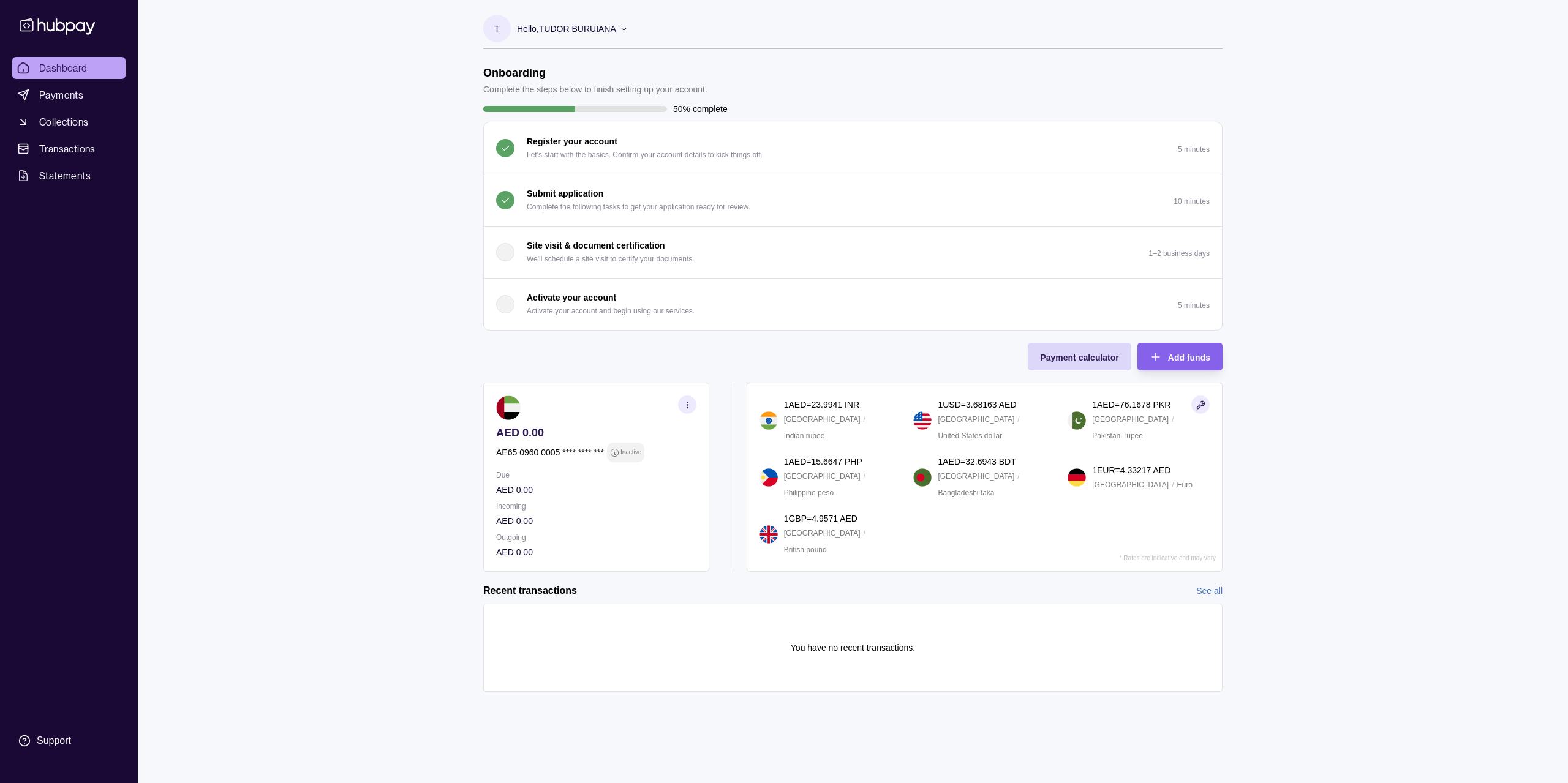
click at [679, 285] on button "Activate your account Activate your account and begin using our services. 5 min…" at bounding box center [852, 304] width 738 height 51
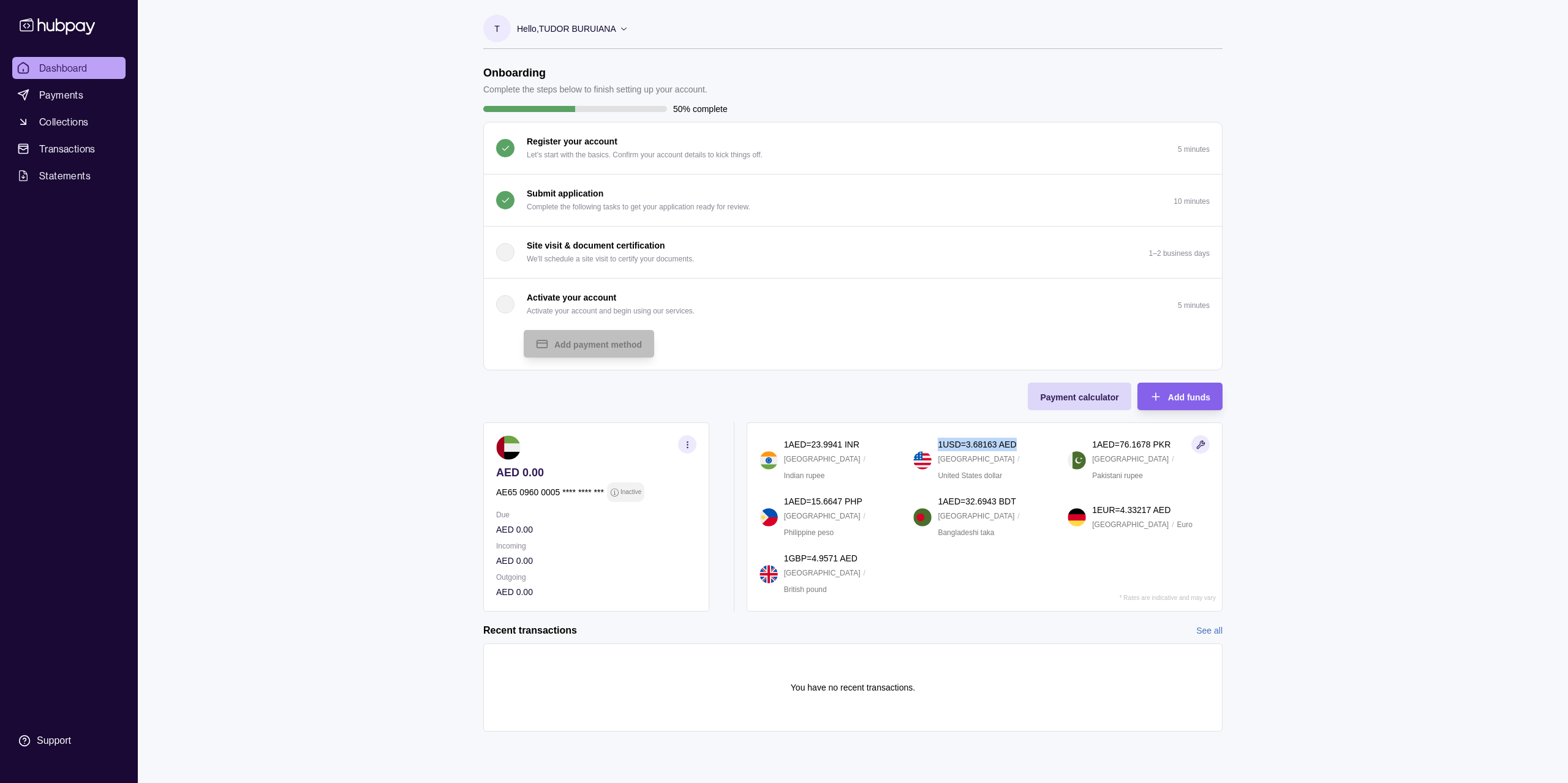
drag, startPoint x: 1024, startPoint y: 467, endPoint x: 938, endPoint y: 474, distance: 86.3
click at [891, 451] on div "1 USD = 3.68163 AED" at bounding box center [996, 445] width 118 height 14
copy p "1 USD = 3.68163 AED"
click at [80, 65] on span "Dashboard" at bounding box center [63, 68] width 48 height 15
click at [562, 191] on p "Submit application" at bounding box center [565, 194] width 77 height 14
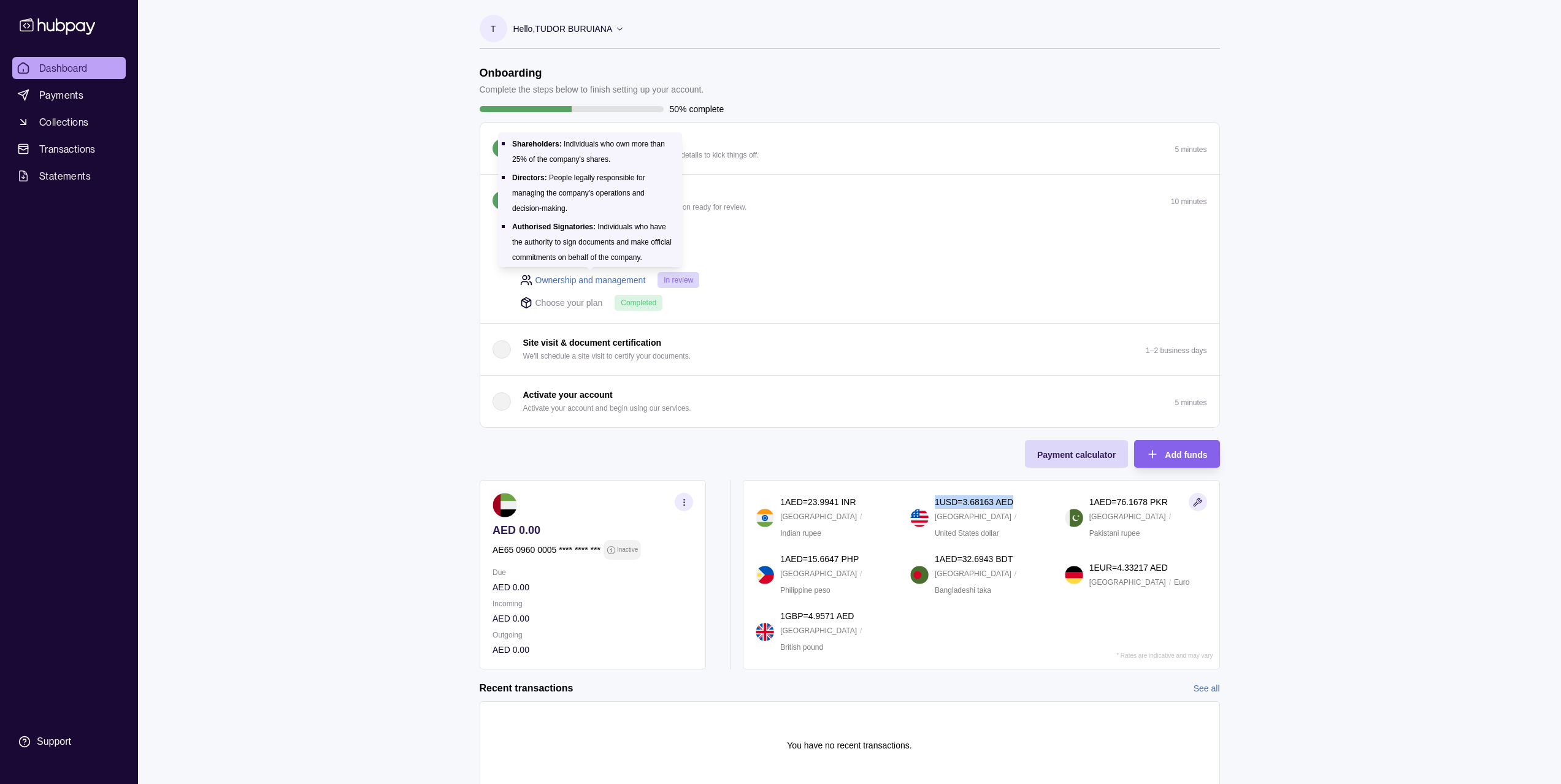
click at [577, 279] on link "Ownership and management" at bounding box center [590, 280] width 110 height 14
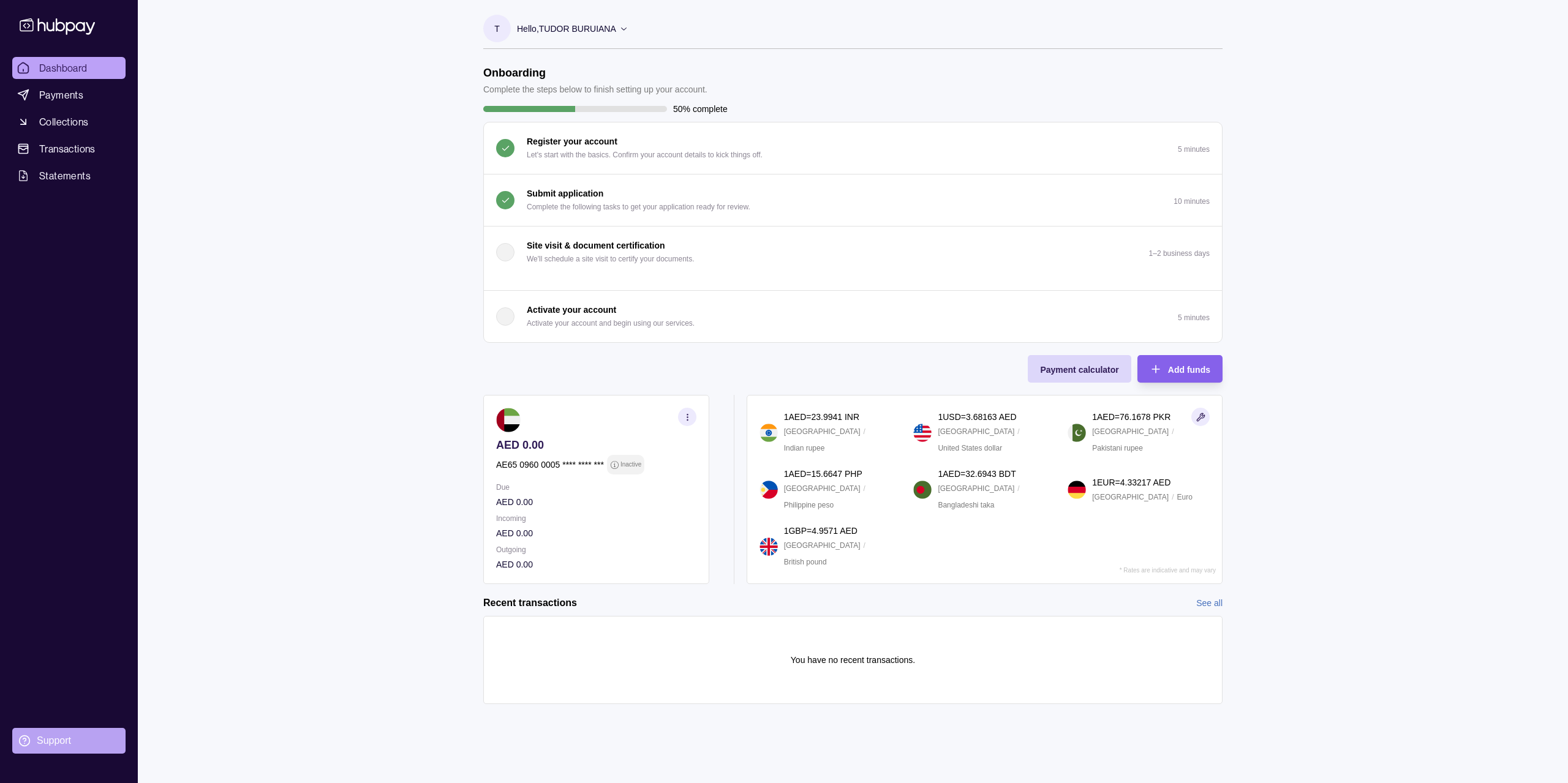
click at [48, 602] on div "Support" at bounding box center [54, 741] width 35 height 14
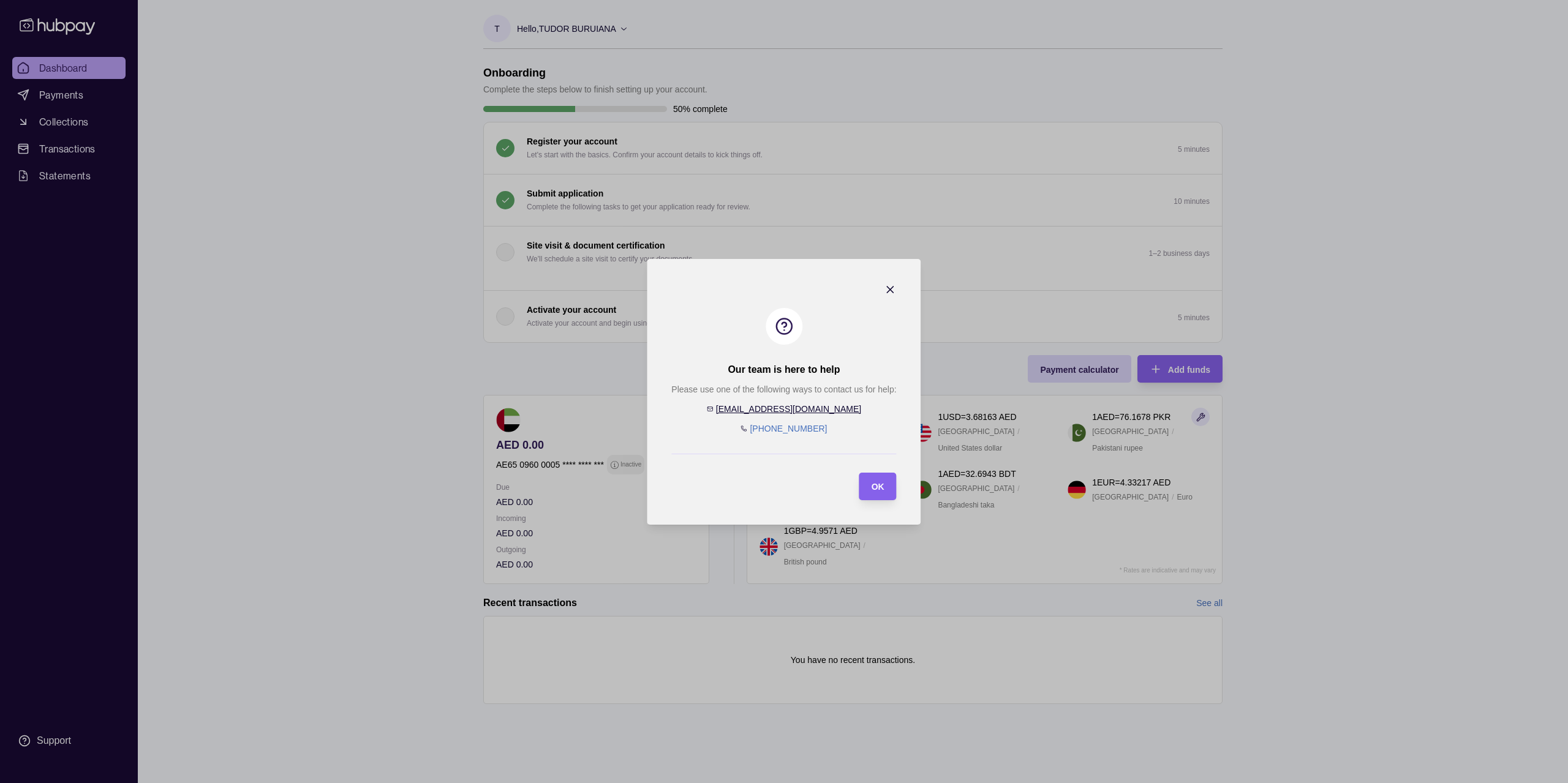
click at [881, 281] on section "Our team is here to help Please use one of the following ways to contact us for…" at bounding box center [783, 392] width 274 height 266
click at [885, 290] on icon "button" at bounding box center [890, 290] width 12 height 12
